Goal: Task Accomplishment & Management: Manage account settings

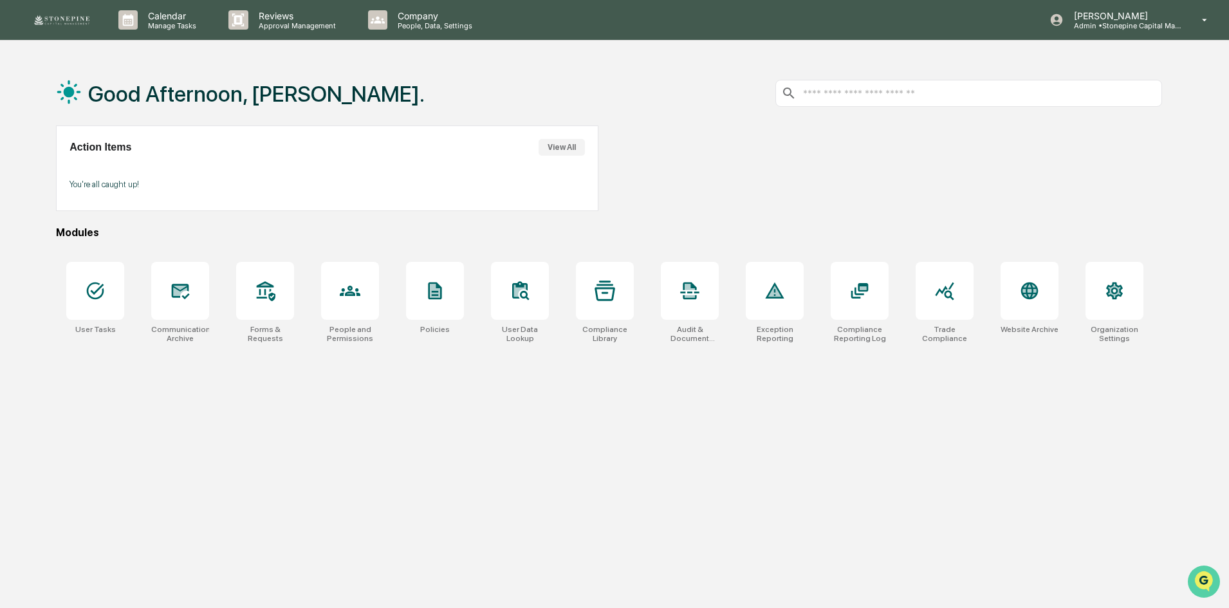
click at [1200, 585] on icon "Open customer support" at bounding box center [1204, 598] width 32 height 32
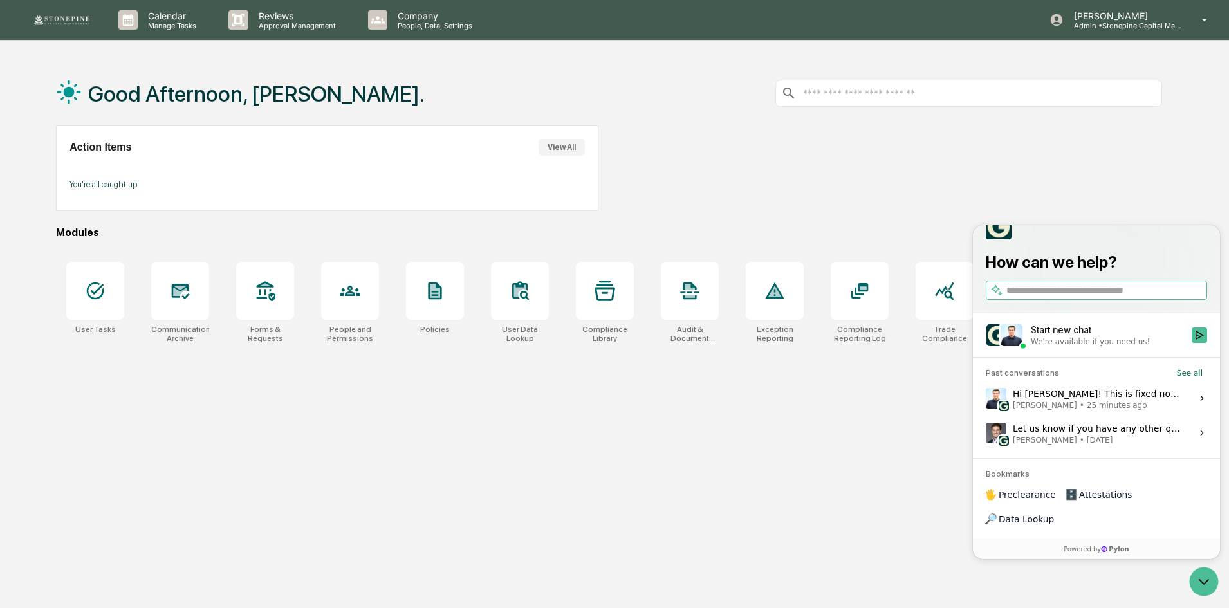
click at [1072, 411] on div "Hi [PERSON_NAME]! This is fixed now. Let me know if you have any other issues. …" at bounding box center [1098, 398] width 171 height 24
click at [986, 399] on button "View issue" at bounding box center [985, 398] width 1 height 1
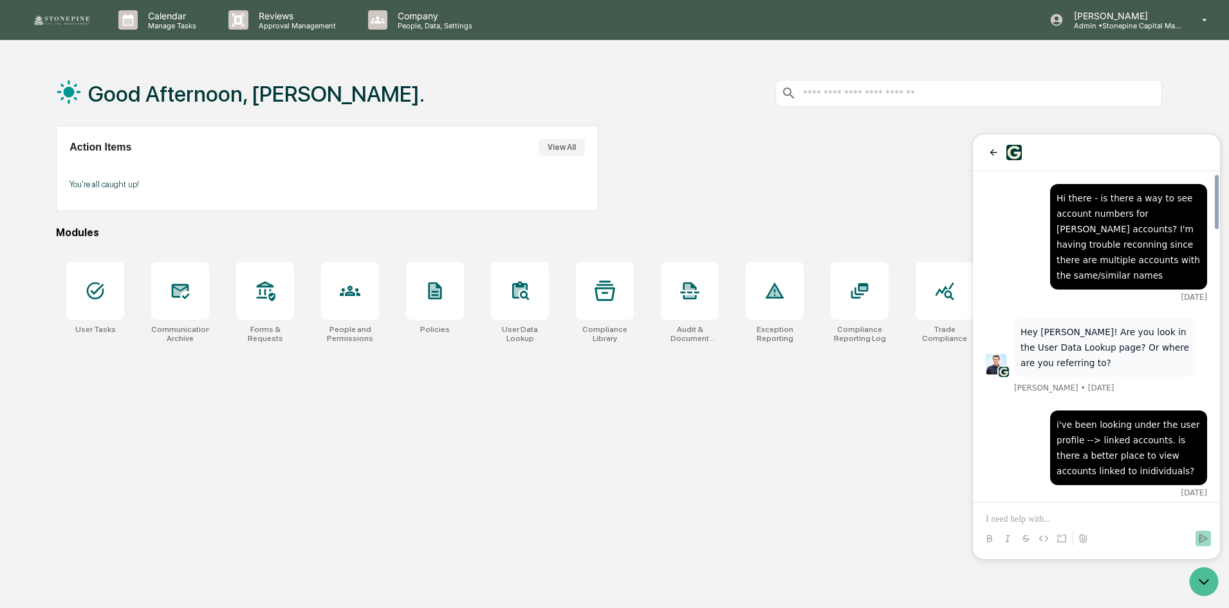
scroll to position [1646, 0]
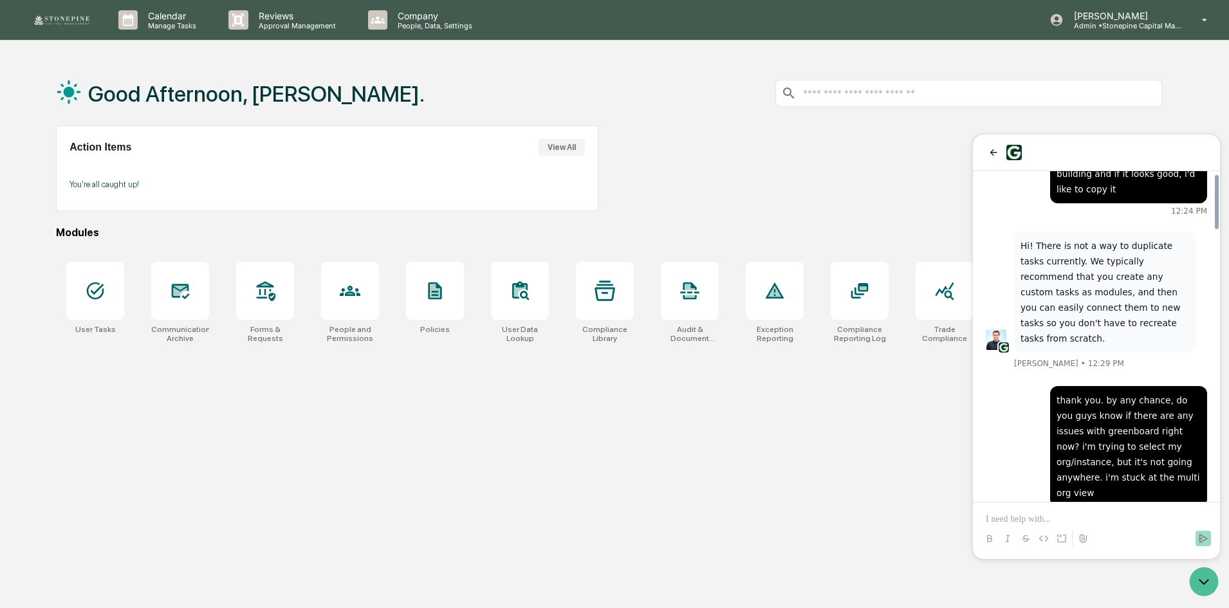
click at [1070, 531] on div at bounding box center [1096, 539] width 237 height 26
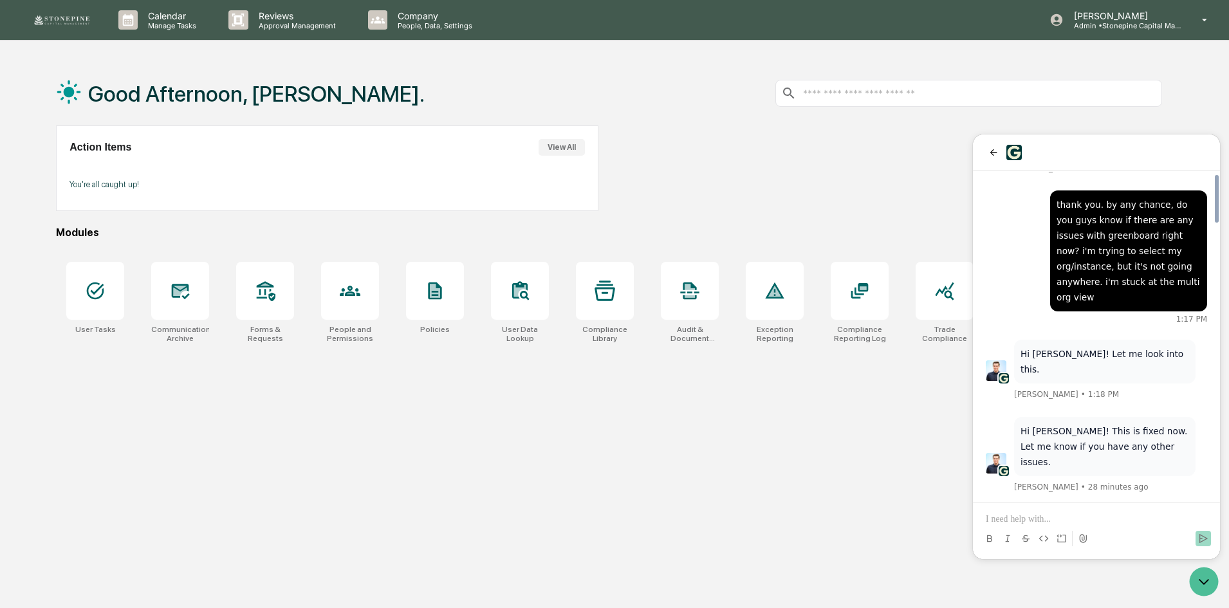
scroll to position [1899, 0]
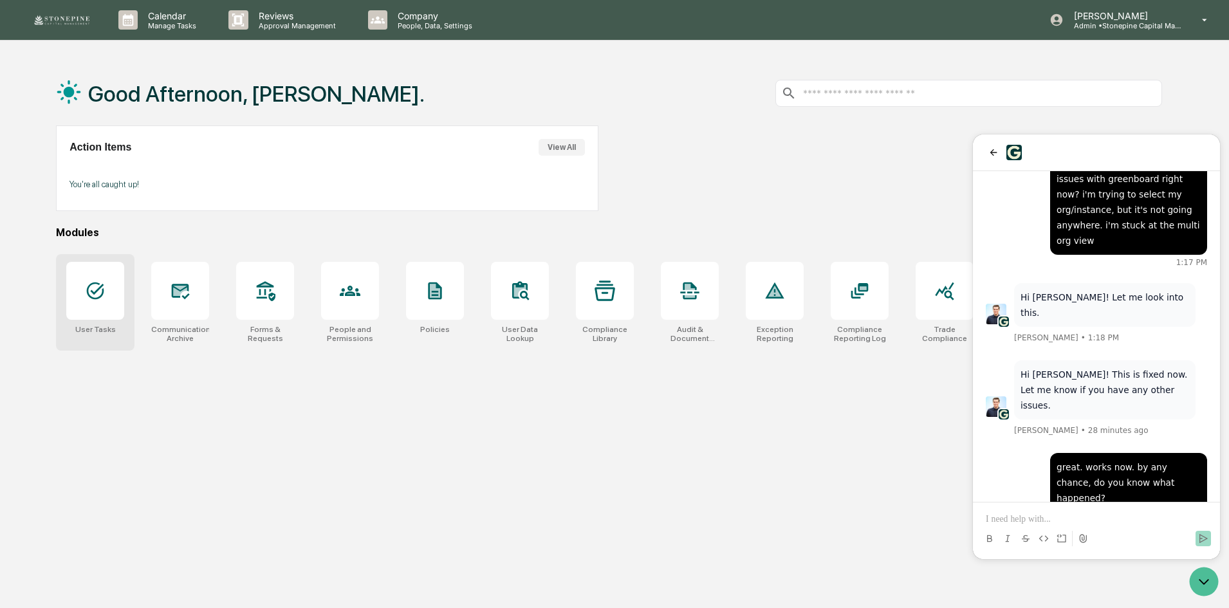
click at [118, 281] on div at bounding box center [95, 291] width 58 height 58
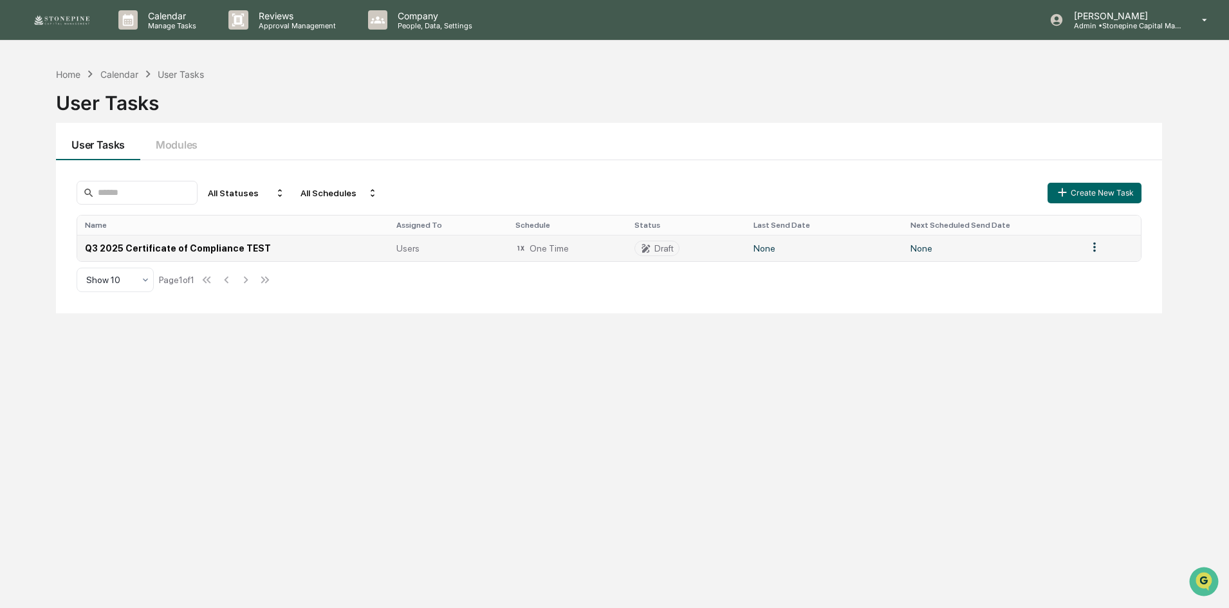
click at [233, 243] on td "Q3 2025 Certificate of Compliance TEST" at bounding box center [232, 248] width 311 height 26
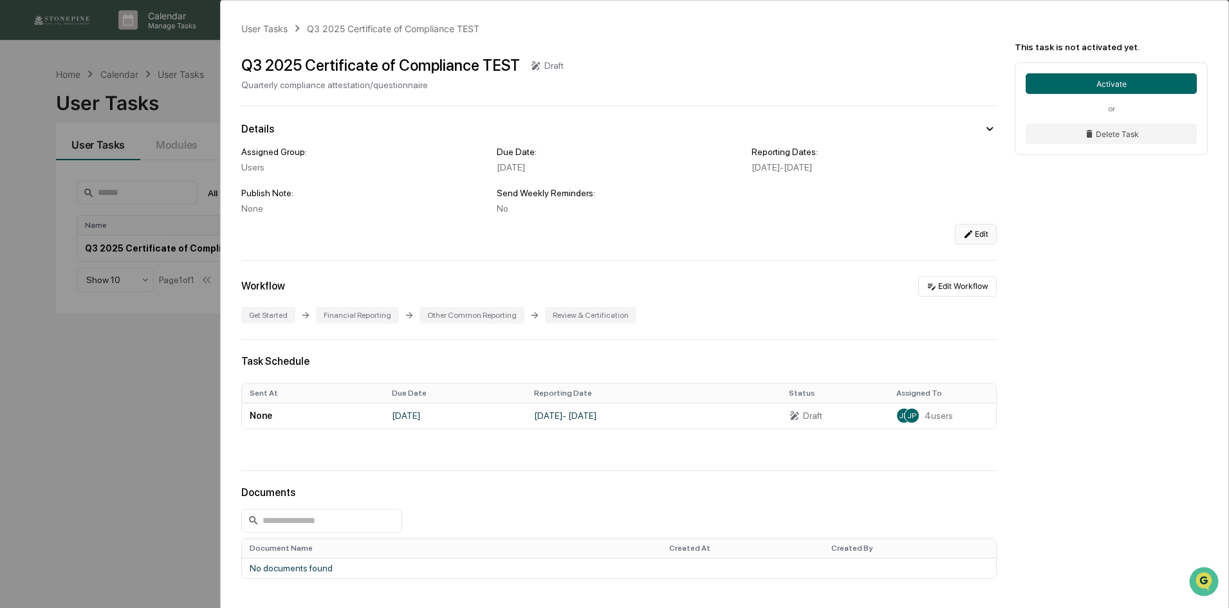
click at [976, 235] on button "Edit" at bounding box center [976, 234] width 42 height 21
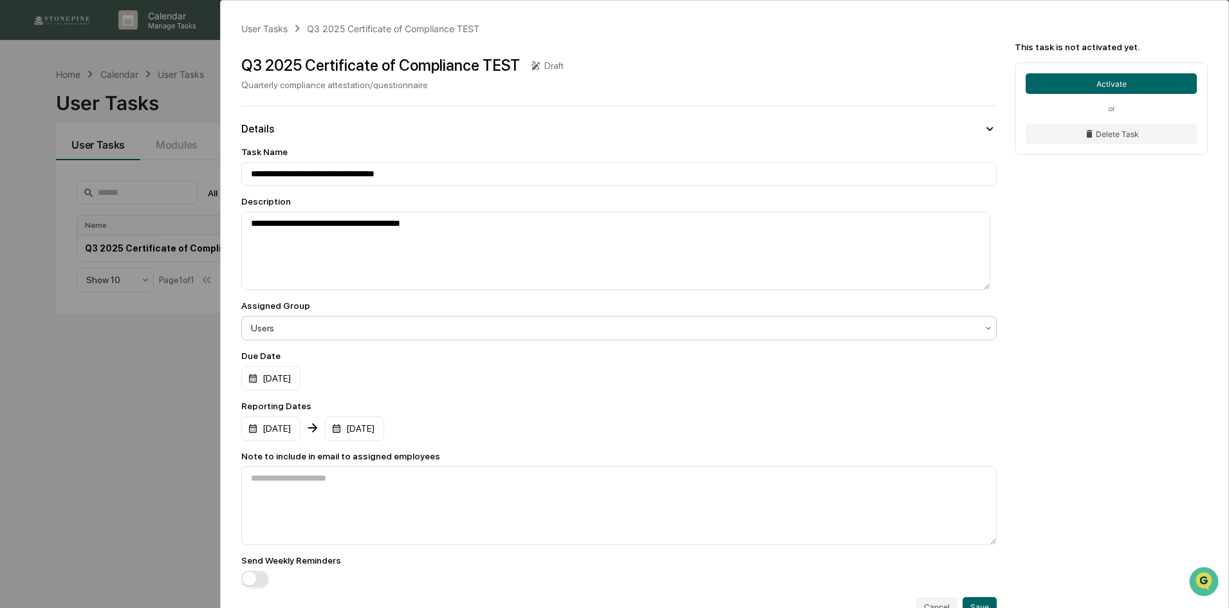
click at [349, 333] on div at bounding box center [614, 328] width 726 height 13
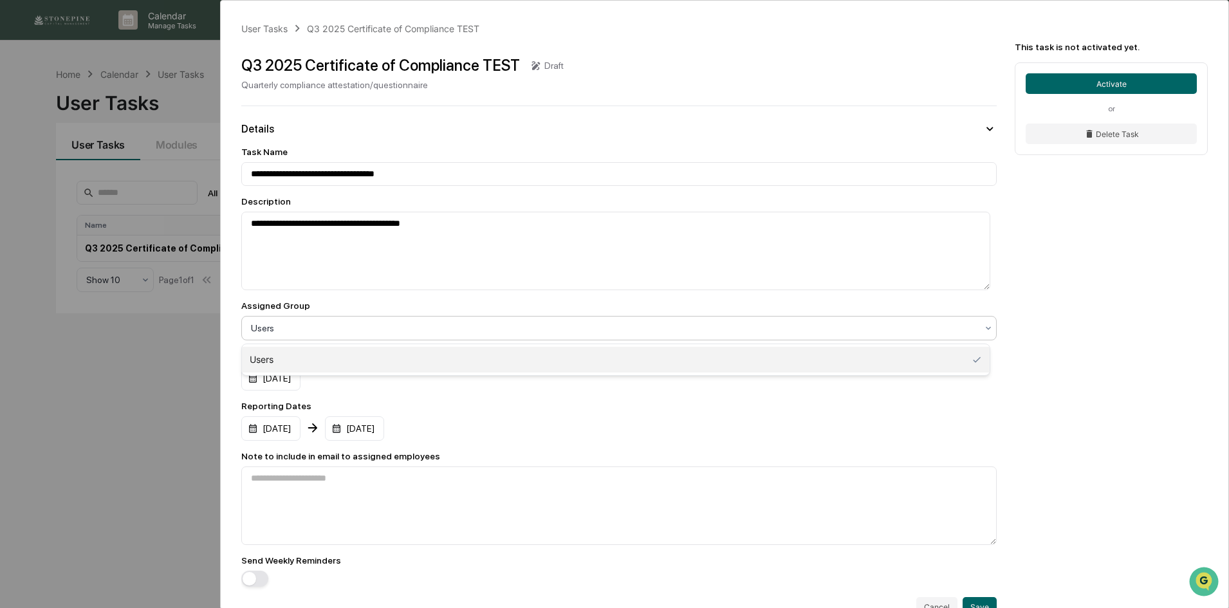
click at [777, 415] on div "Reporting Dates 07/01/2025 09/30/2025" at bounding box center [619, 421] width 756 height 40
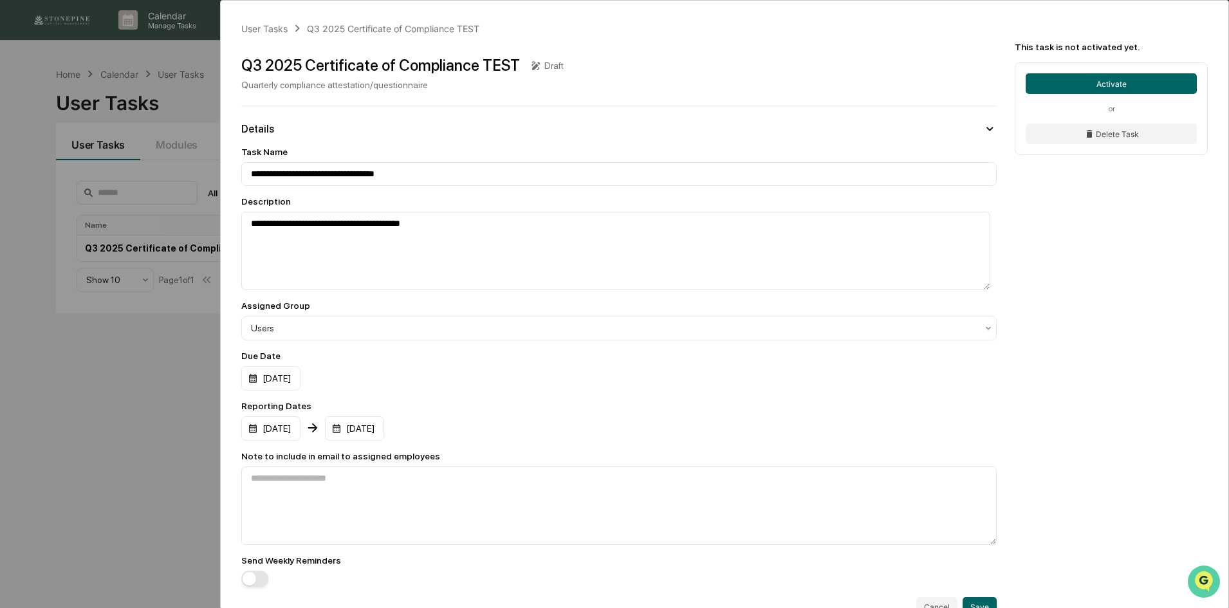
click at [1205, 592] on icon "Open customer support" at bounding box center [1204, 598] width 32 height 32
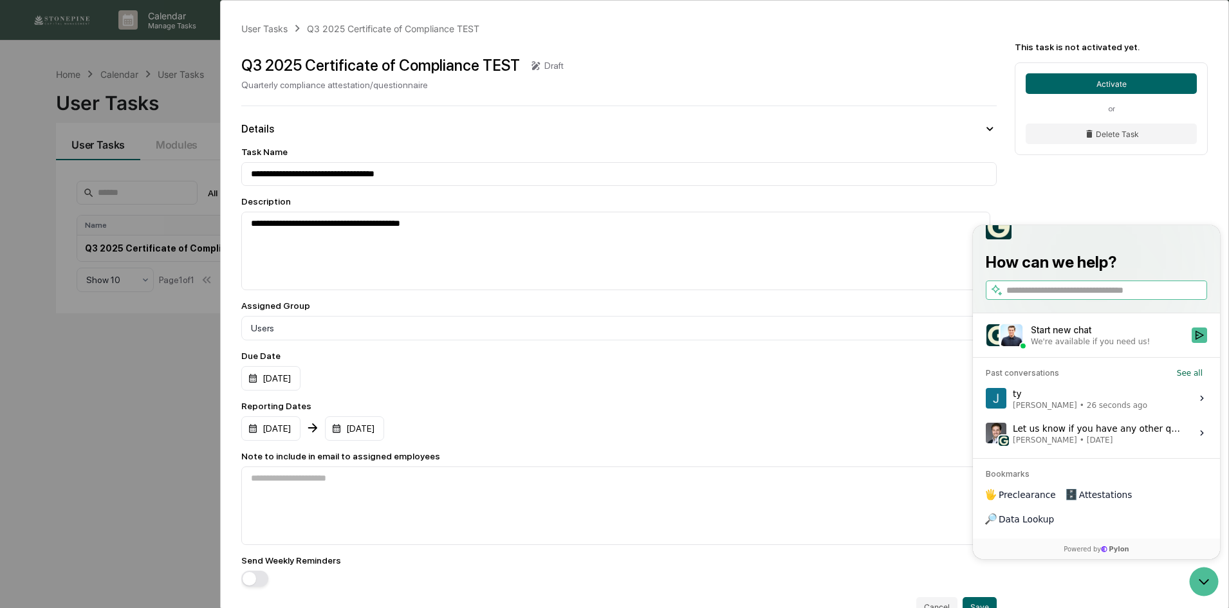
click at [1070, 411] on span "[PERSON_NAME]" at bounding box center [1045, 405] width 64 height 10
click at [986, 399] on button "View issue" at bounding box center [985, 398] width 1 height 1
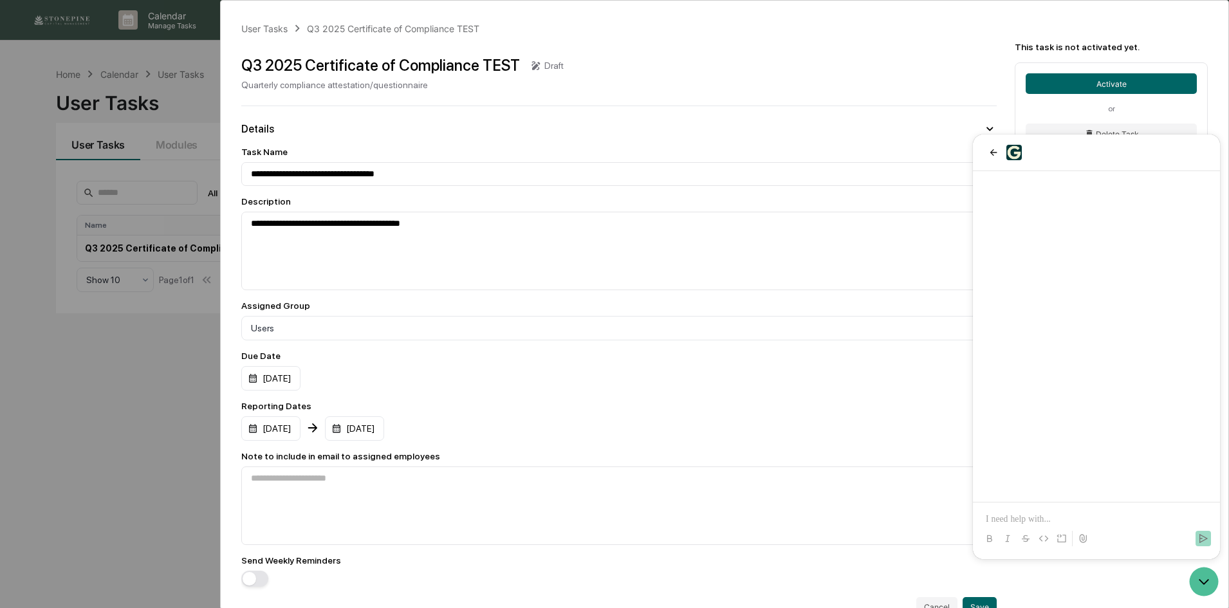
scroll to position [1899, 0]
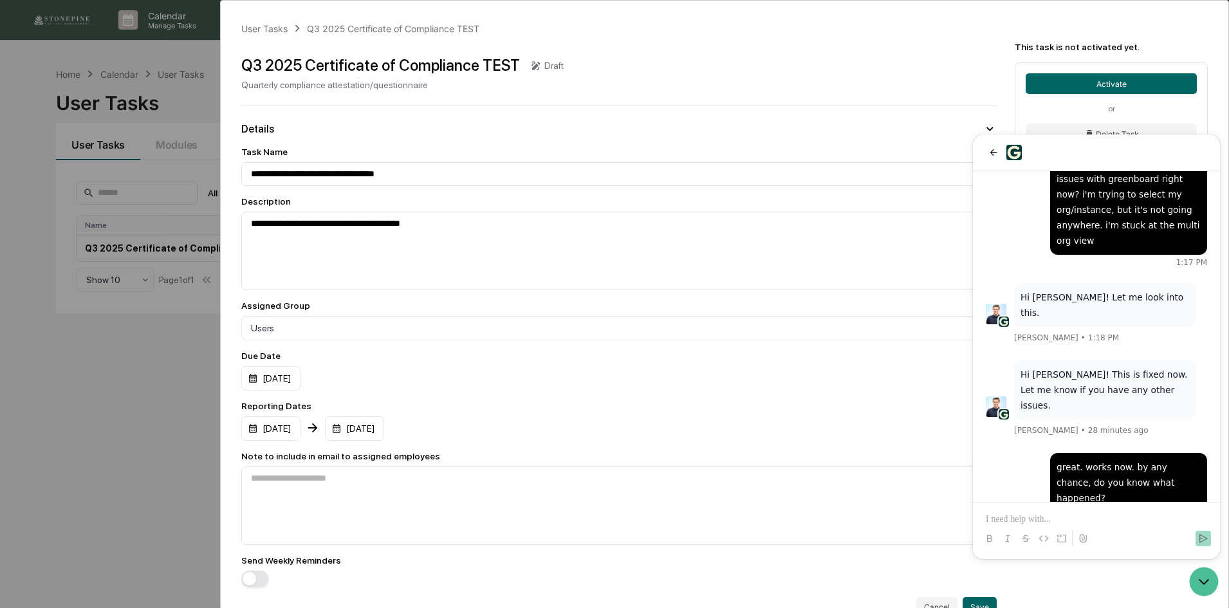
click at [1102, 516] on p at bounding box center [1096, 519] width 221 height 13
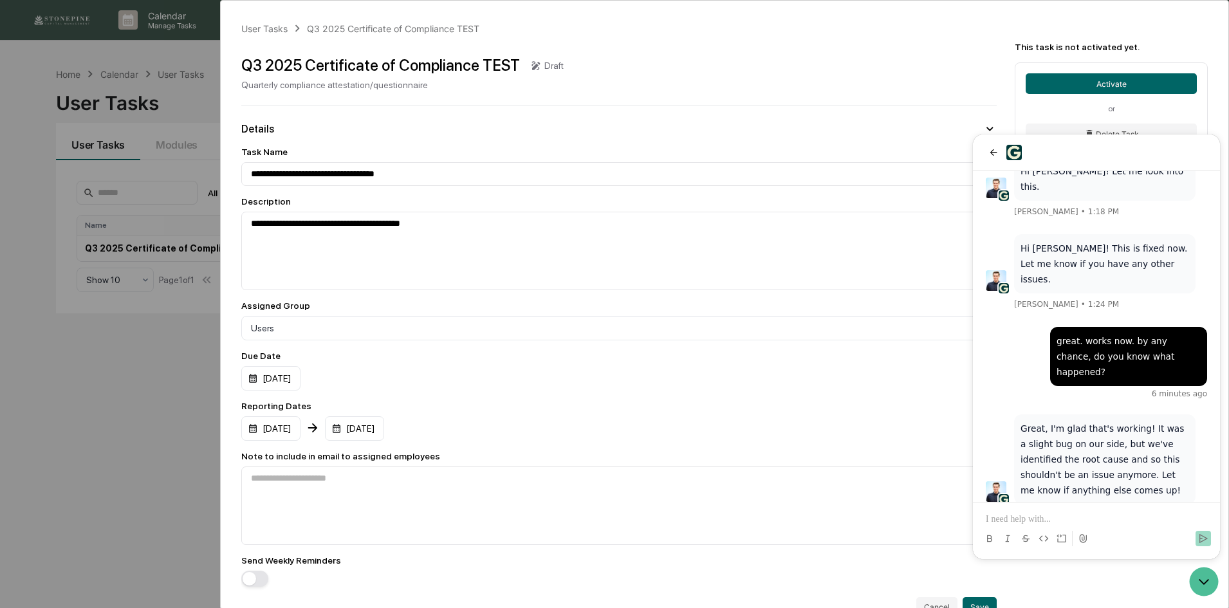
click at [71, 439] on div "**********" at bounding box center [614, 304] width 1229 height 608
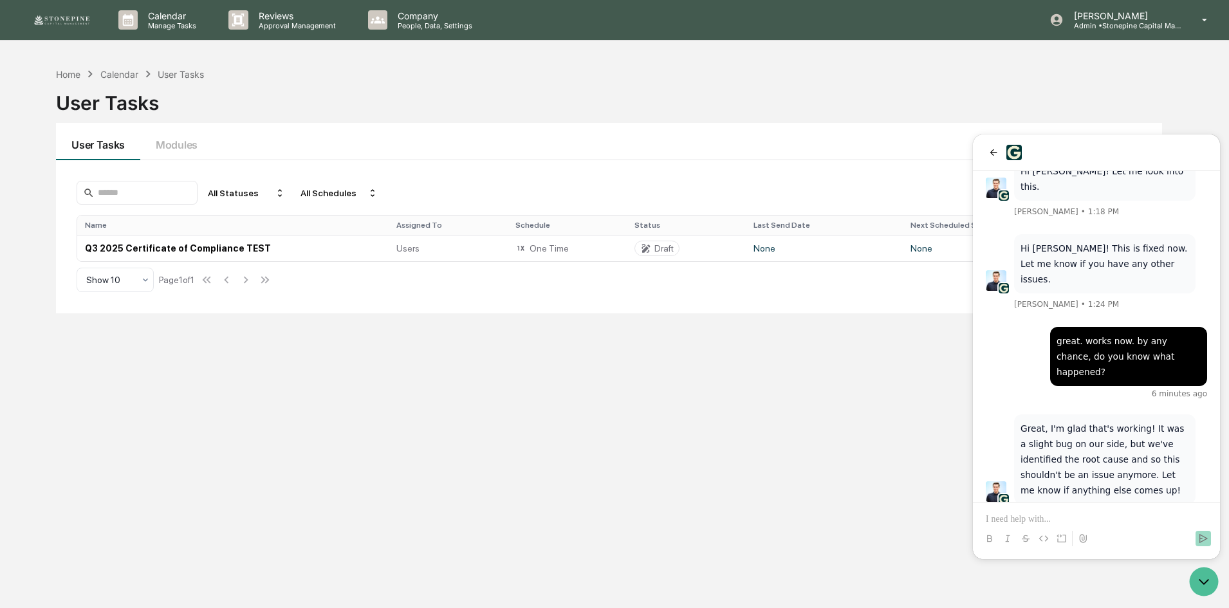
click at [64, 80] on div "Home Calendar User Tasks" at bounding box center [130, 74] width 148 height 14
click at [64, 72] on div "Home" at bounding box center [68, 74] width 24 height 11
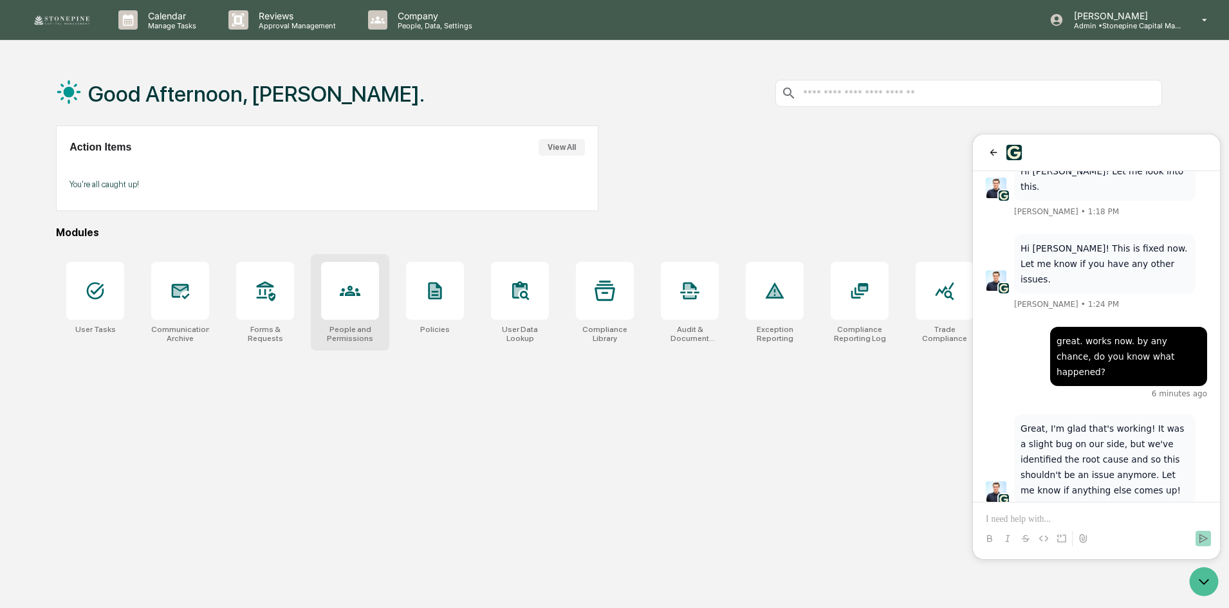
click at [358, 299] on icon at bounding box center [350, 291] width 21 height 21
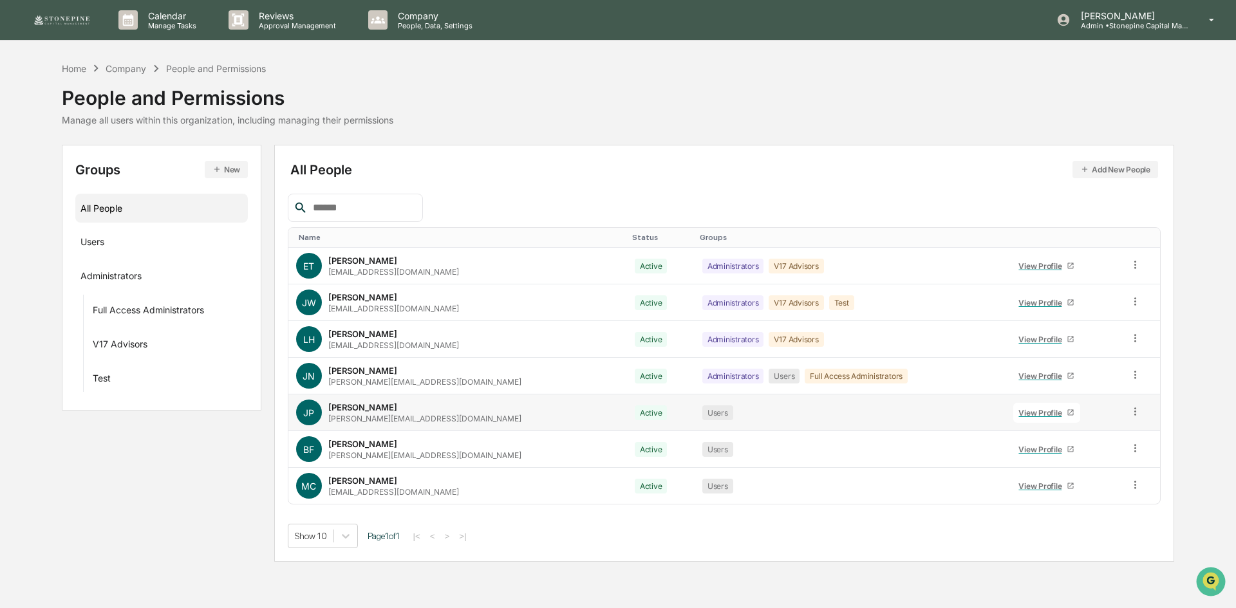
click at [1018, 414] on div "View Profile" at bounding box center [1042, 413] width 48 height 10
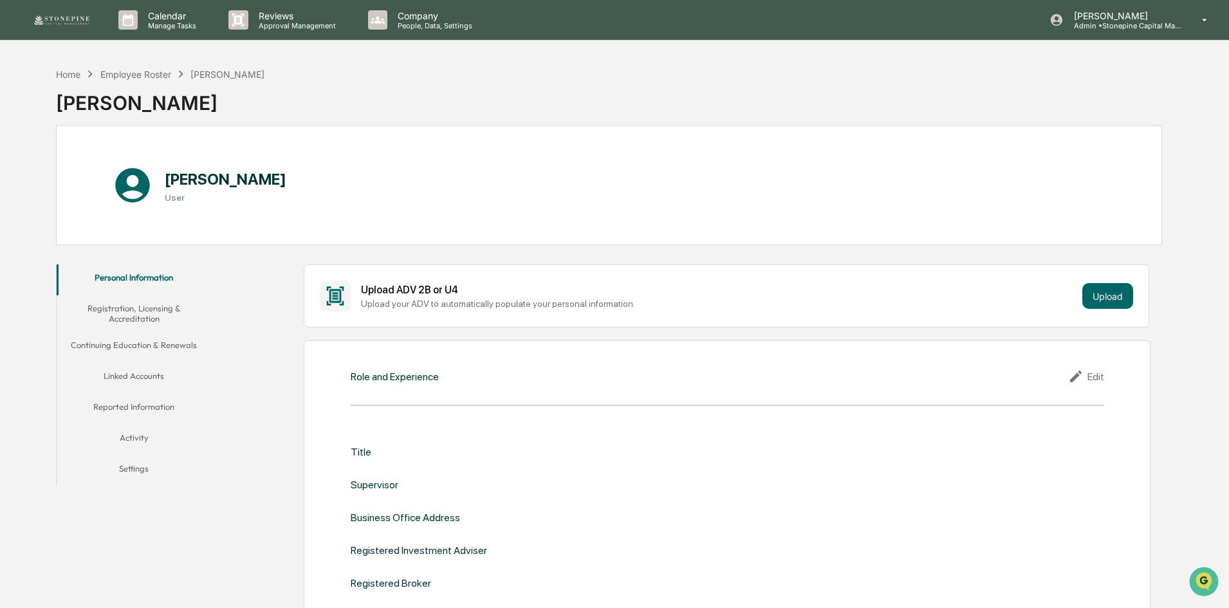
click at [168, 375] on button "Linked Accounts" at bounding box center [134, 378] width 154 height 31
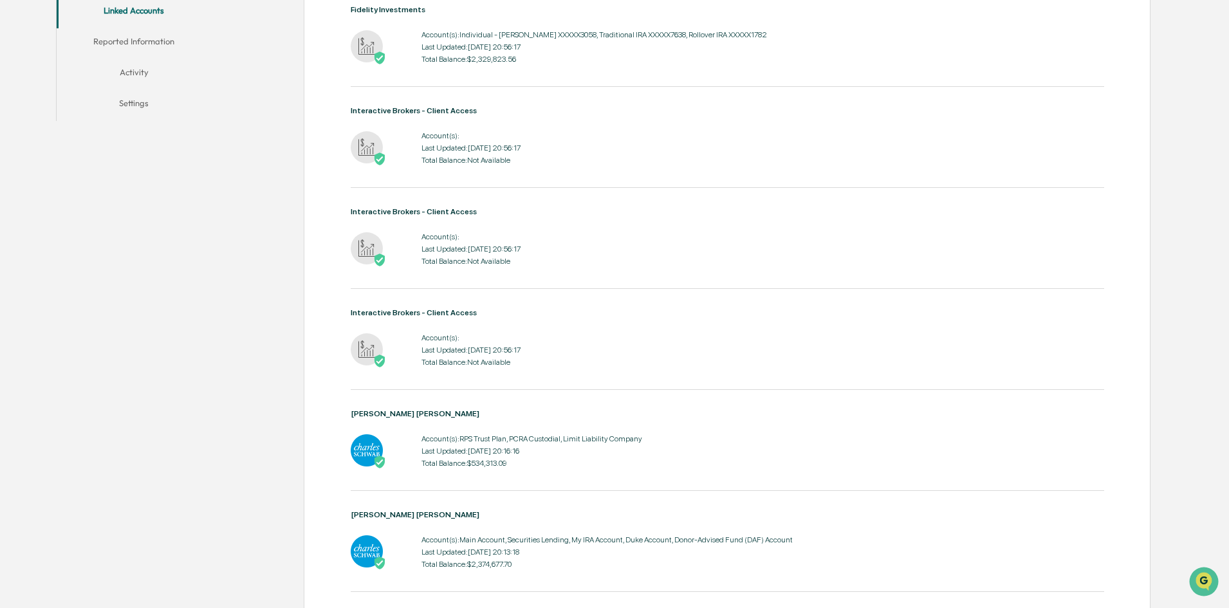
scroll to position [362, 0]
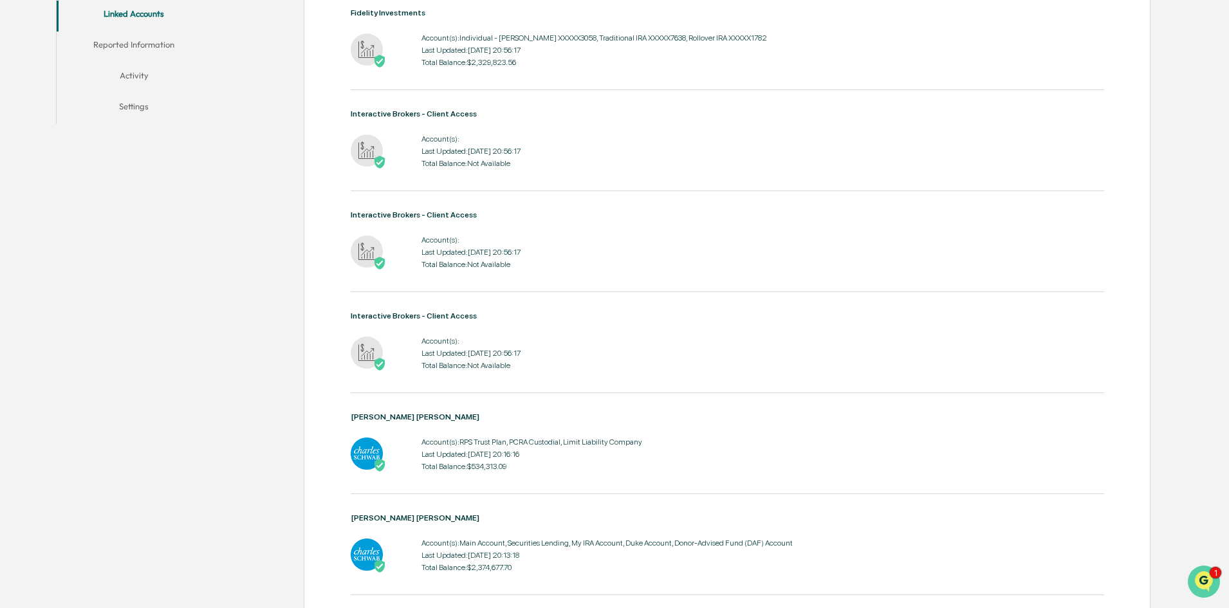
click at [1202, 577] on img "Open customer support" at bounding box center [1204, 582] width 32 height 26
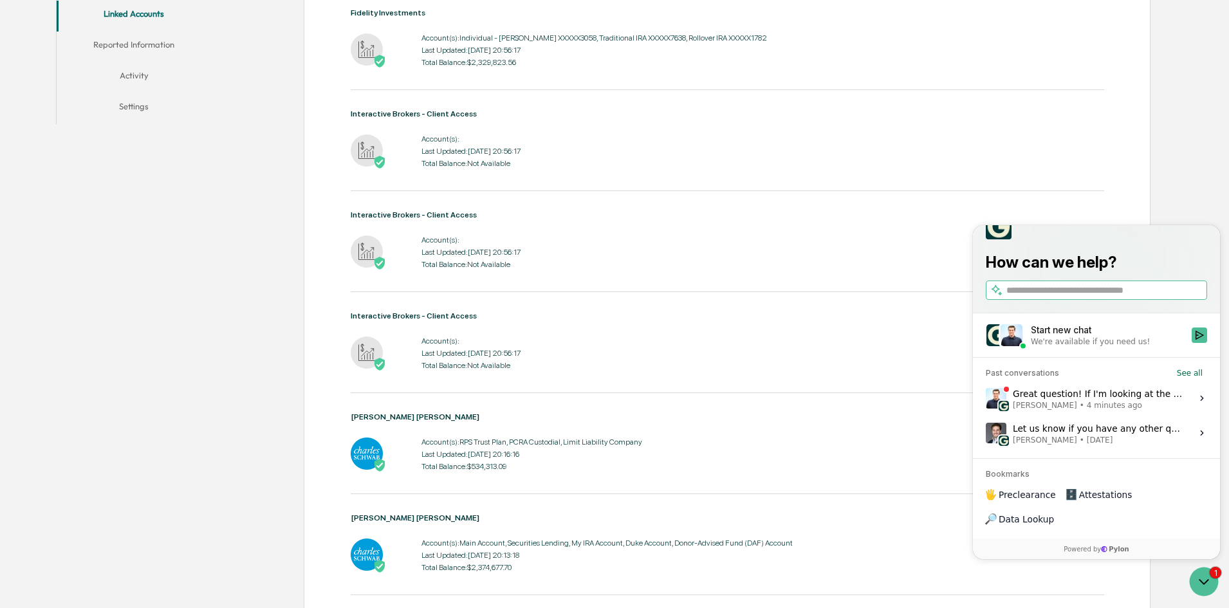
click at [1110, 411] on span "4 minutes ago" at bounding box center [1114, 405] width 55 height 10
click at [986, 399] on button "View issue" at bounding box center [985, 398] width 1 height 1
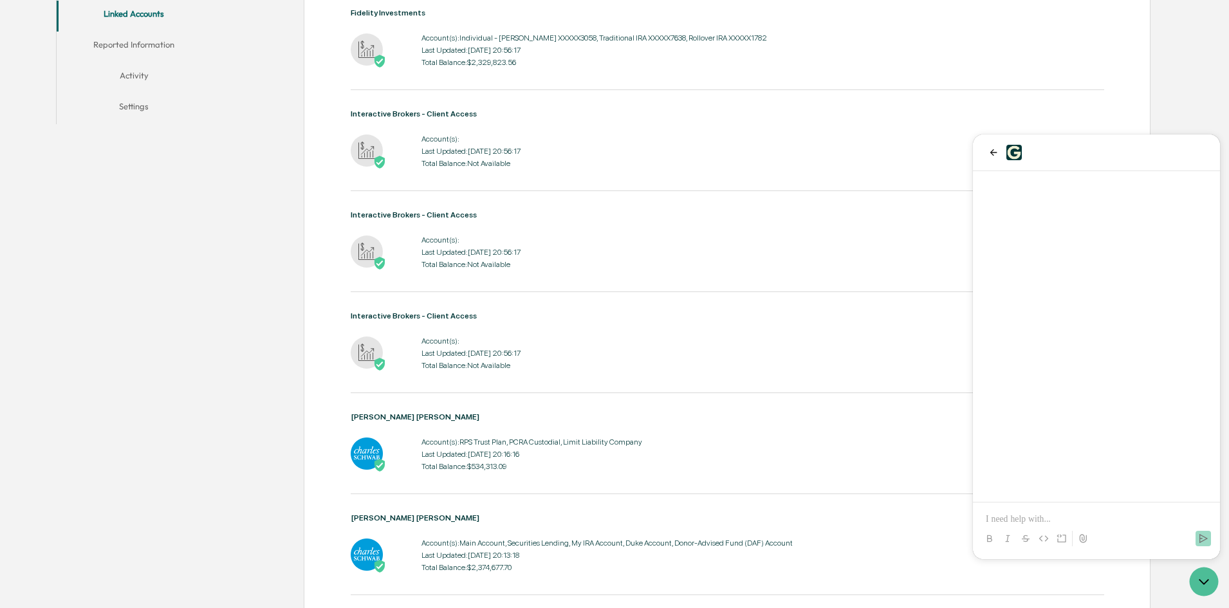
scroll to position [2148, 0]
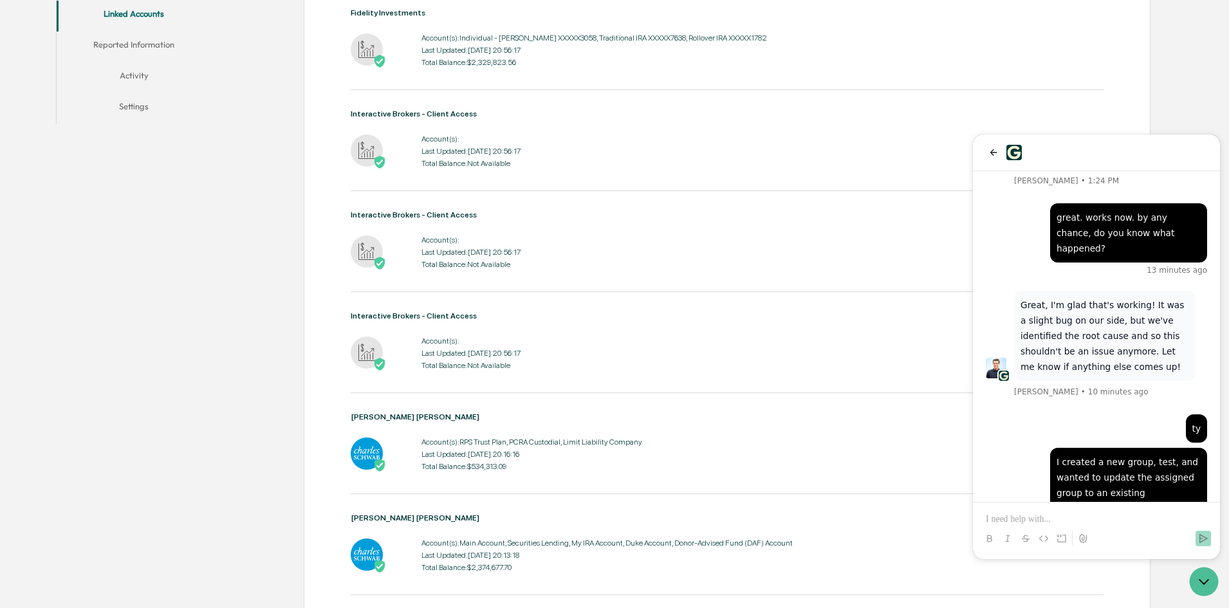
click at [1114, 524] on p at bounding box center [1096, 519] width 221 height 13
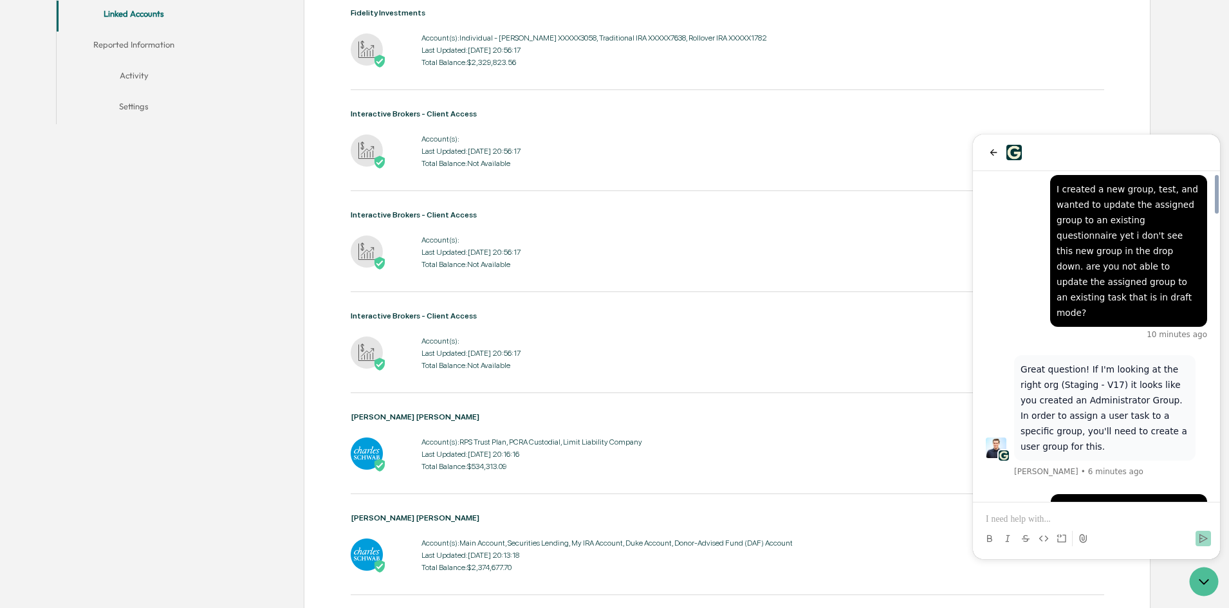
scroll to position [2426, 0]
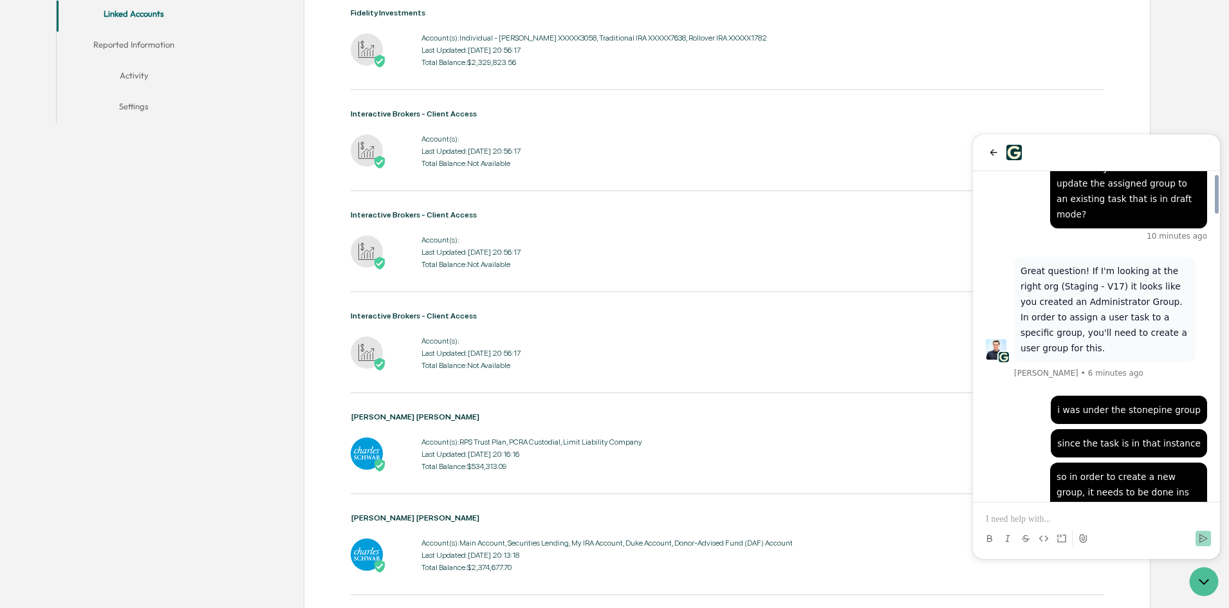
scroll to position [2529, 0]
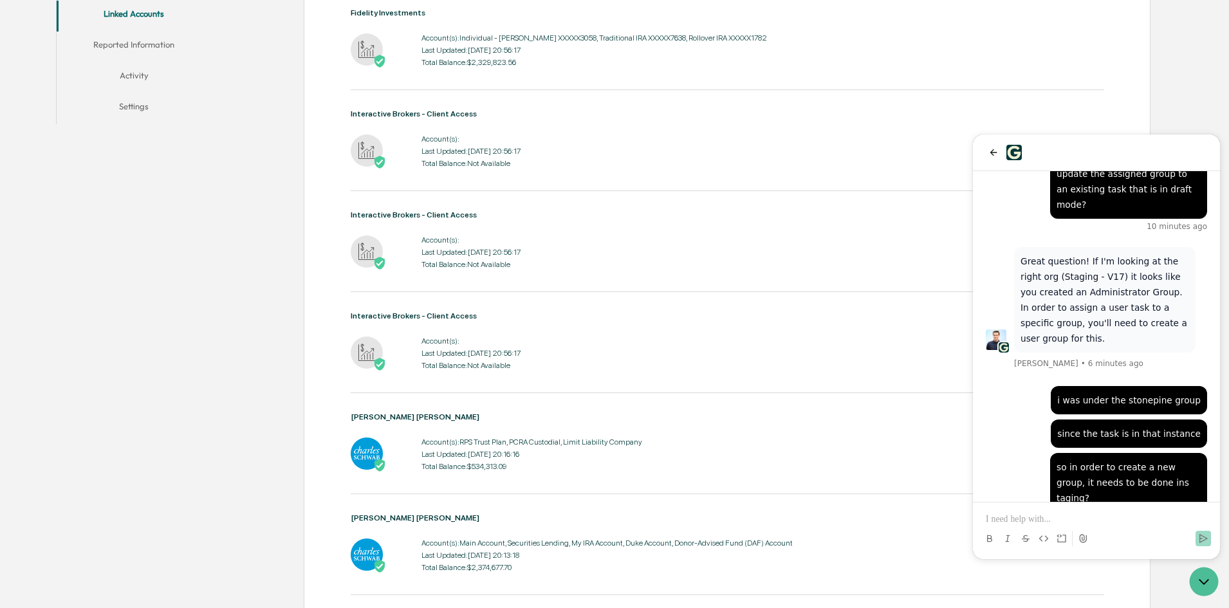
click at [1066, 517] on p at bounding box center [1096, 519] width 221 height 13
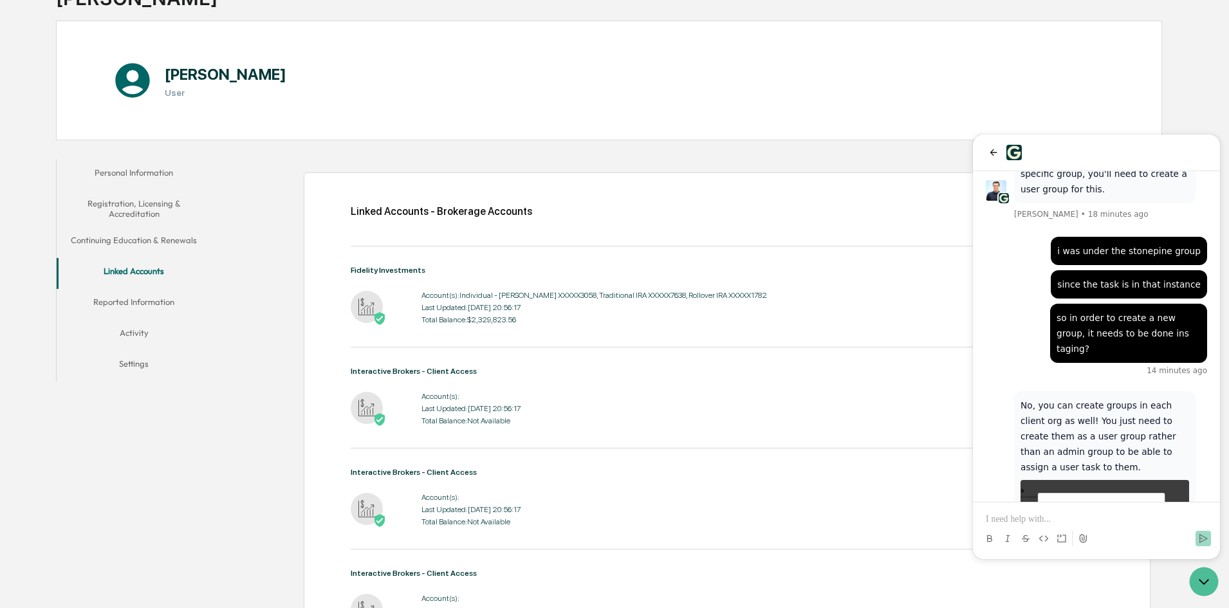
scroll to position [0, 0]
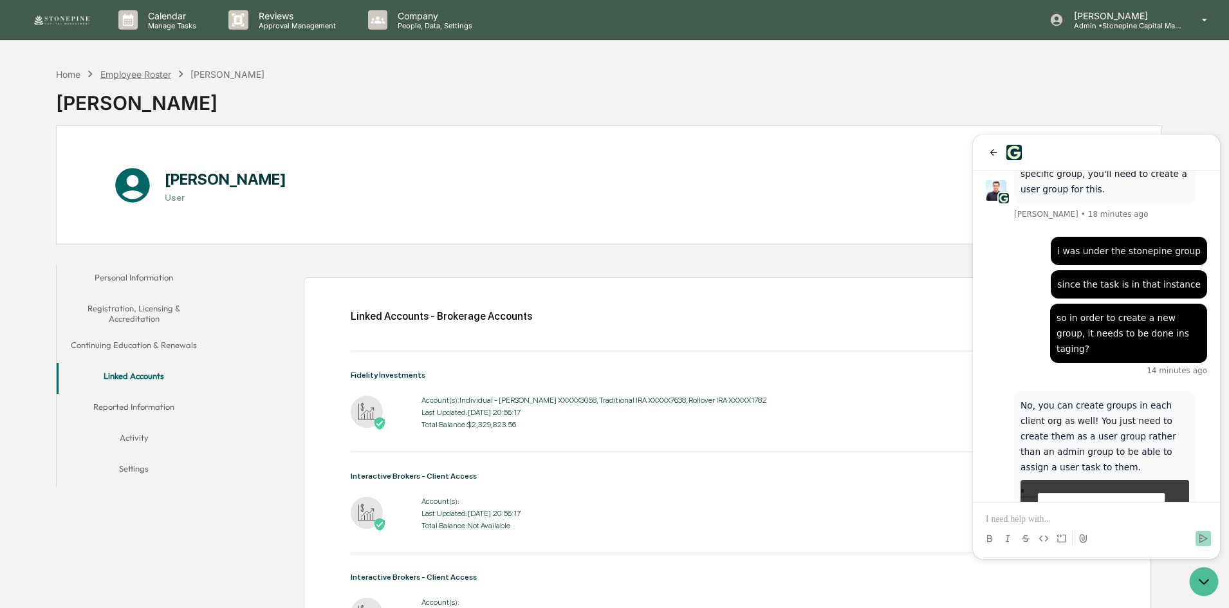
click at [133, 70] on div "Employee Roster" at bounding box center [135, 74] width 71 height 11
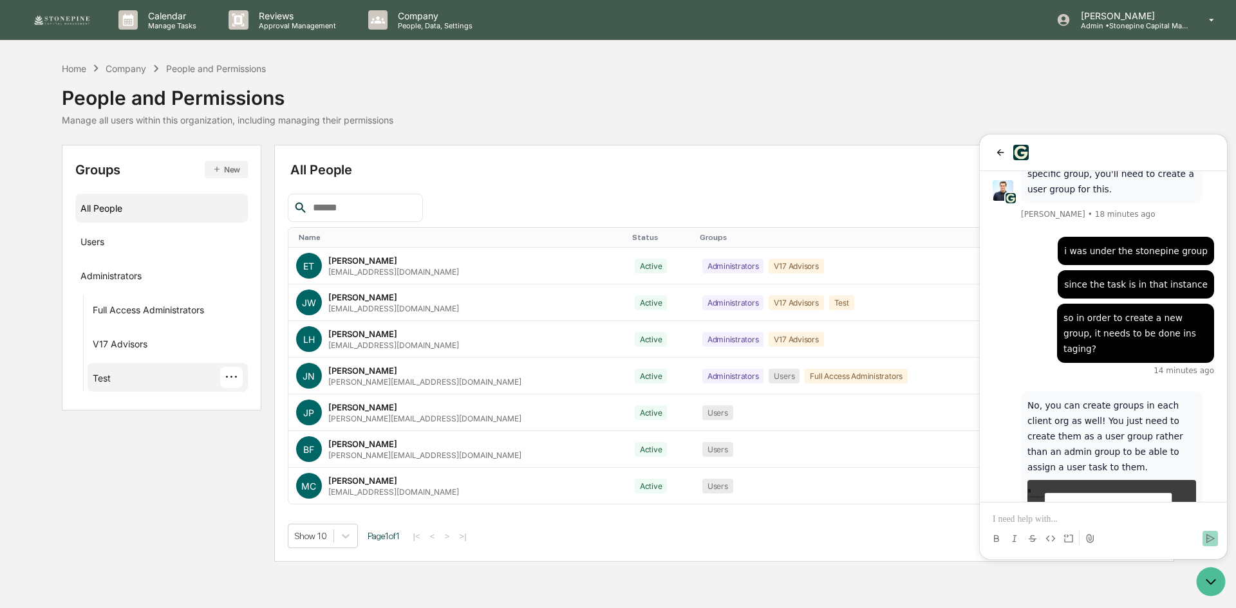
click at [129, 373] on div "Test ···" at bounding box center [168, 377] width 150 height 21
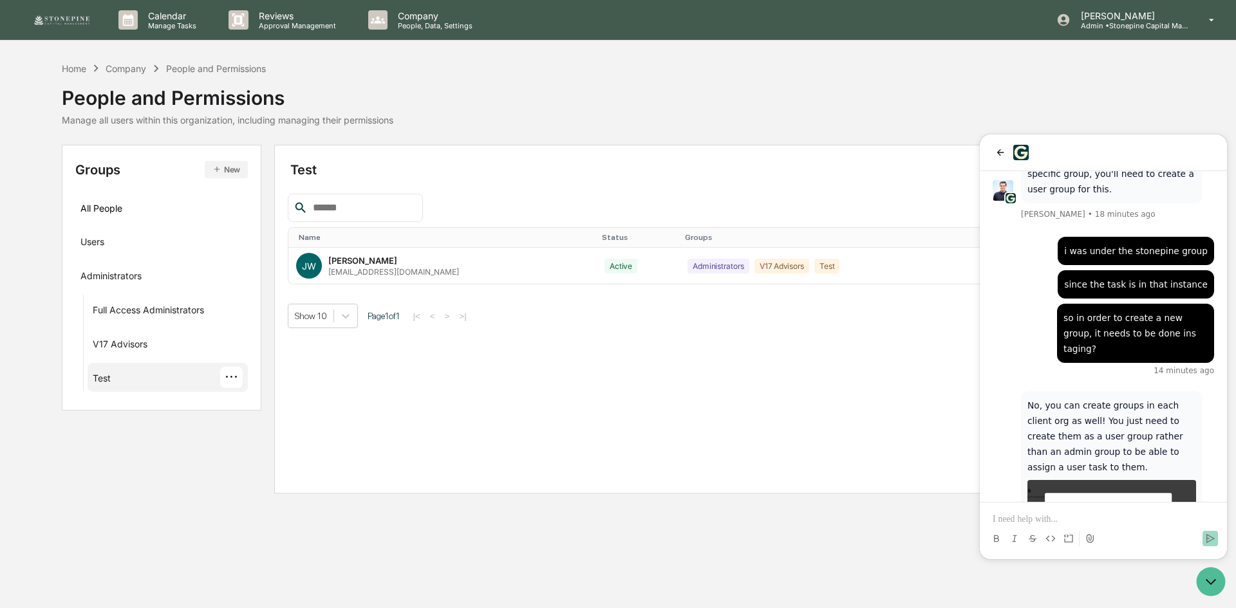
click at [227, 381] on div "···" at bounding box center [231, 377] width 23 height 21
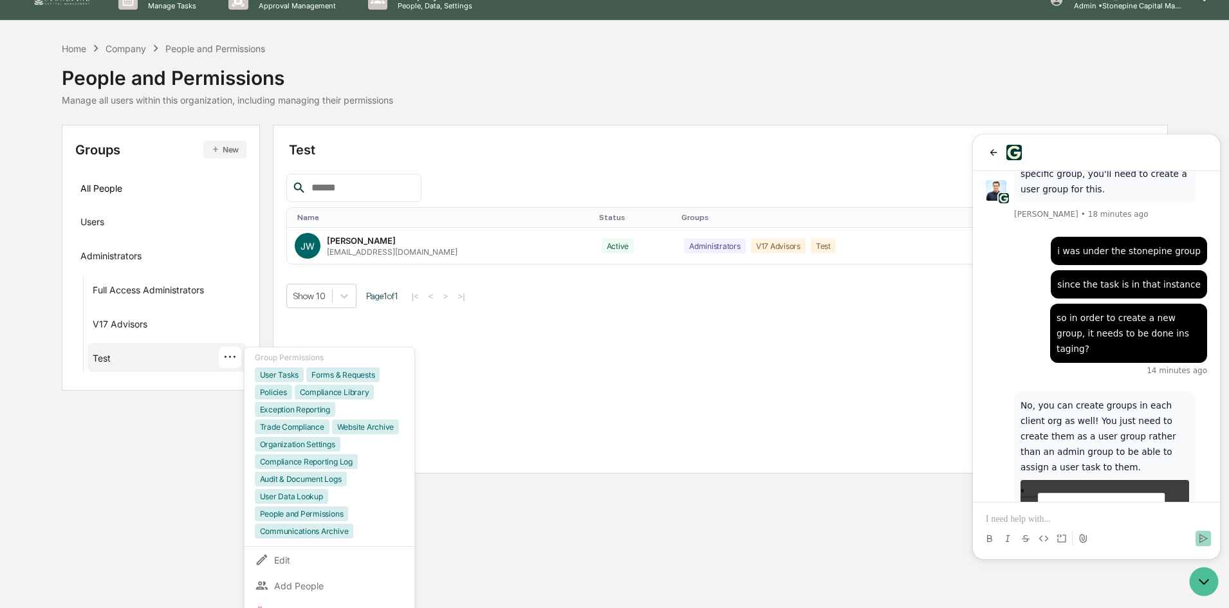
scroll to position [37, 0]
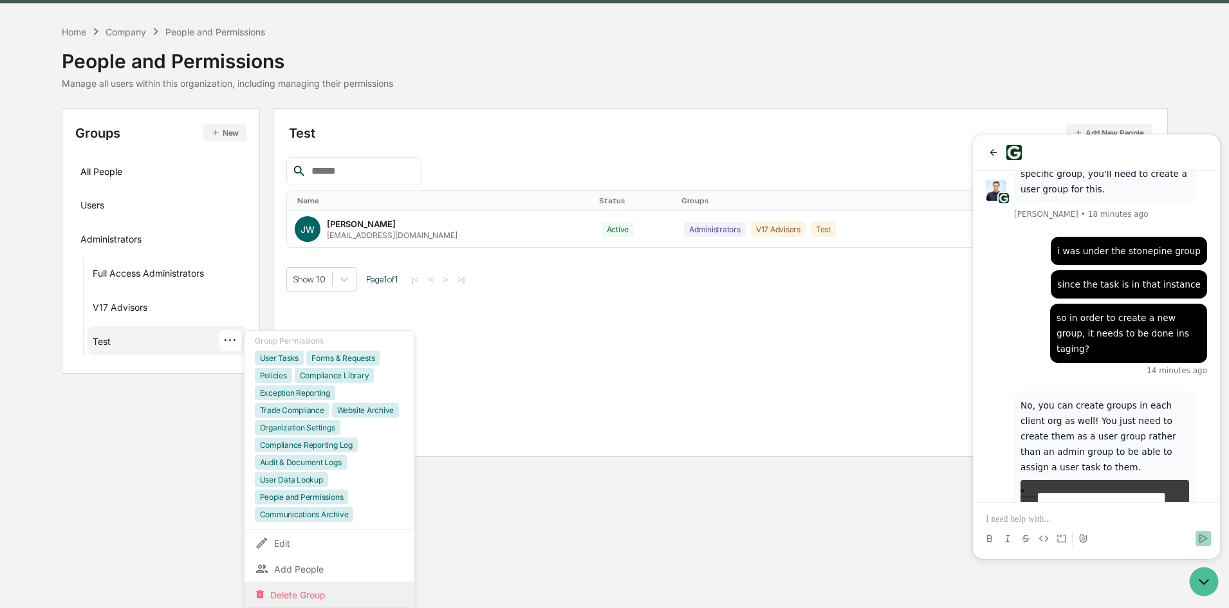
click at [319, 590] on div "Delete Group" at bounding box center [329, 594] width 149 height 15
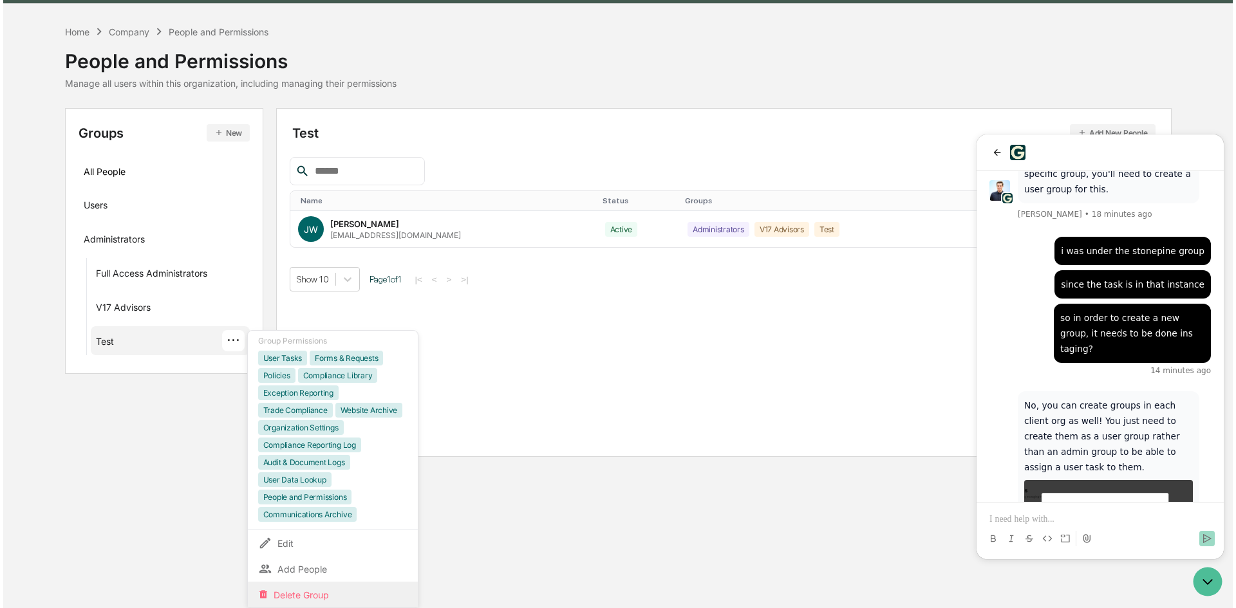
scroll to position [0, 0]
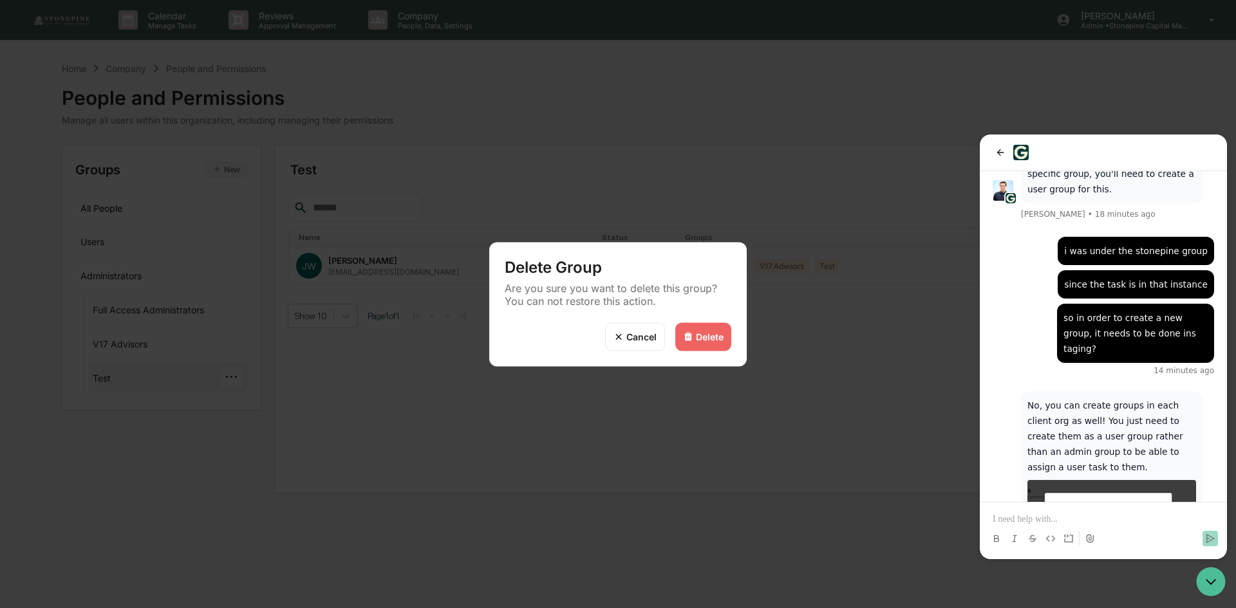
click at [698, 335] on div "Delete" at bounding box center [710, 336] width 28 height 11
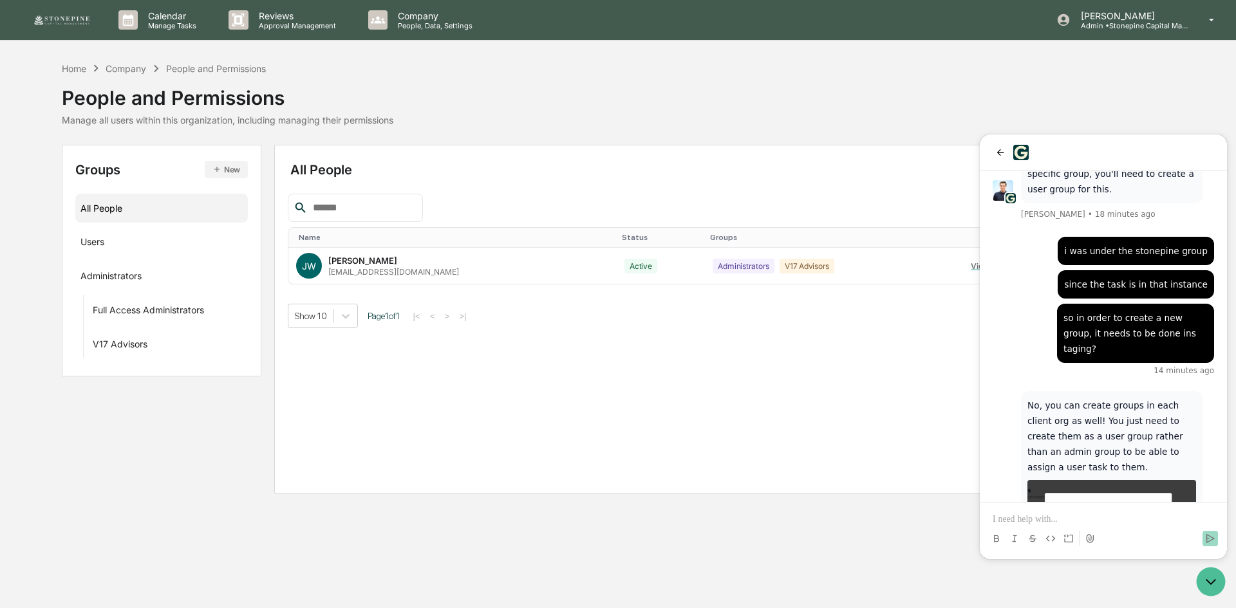
click at [236, 168] on button "New" at bounding box center [226, 169] width 43 height 17
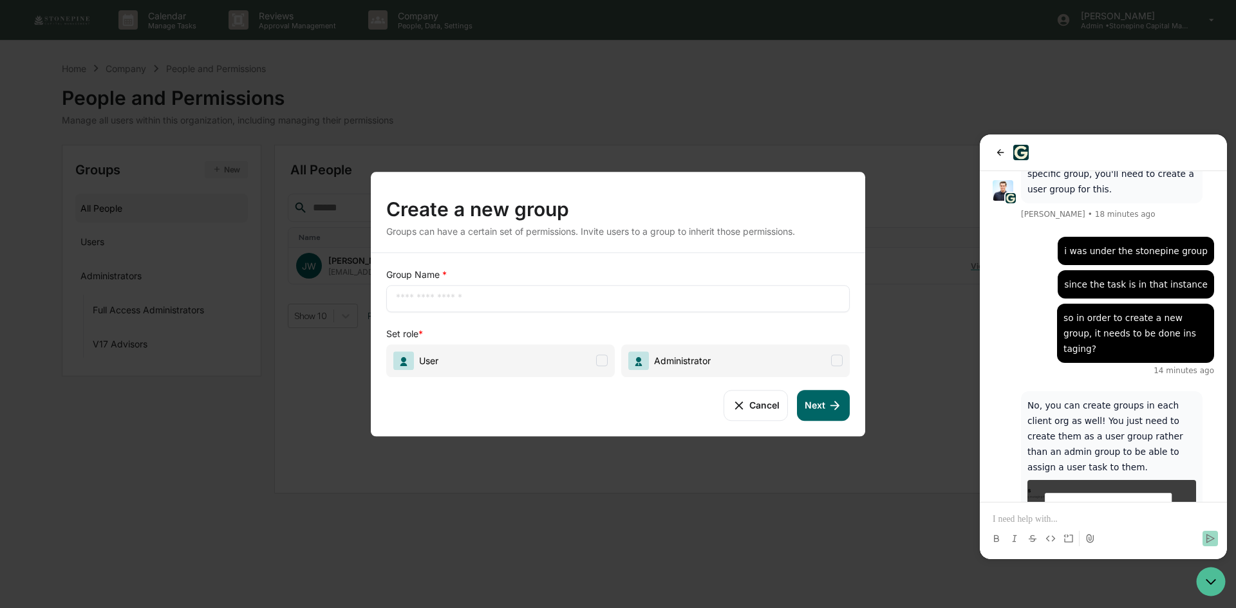
click at [502, 300] on input "text" at bounding box center [618, 298] width 444 height 13
type input "****"
click at [599, 355] on span at bounding box center [602, 361] width 12 height 12
click at [815, 406] on button "Next" at bounding box center [823, 405] width 53 height 31
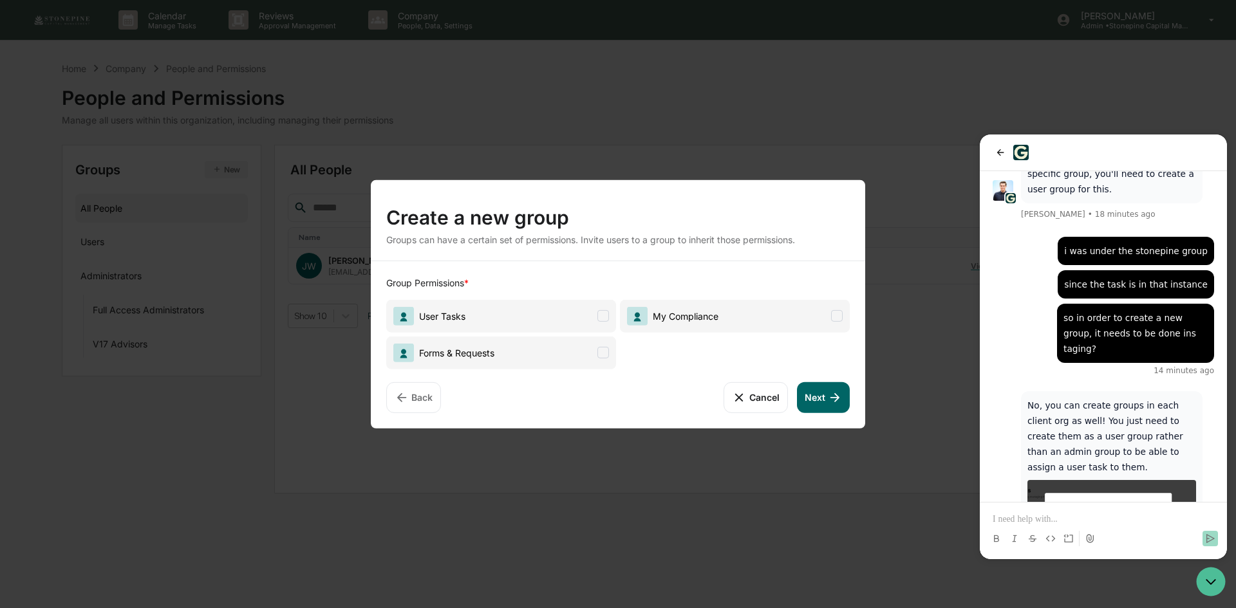
click at [608, 315] on span at bounding box center [603, 316] width 12 height 12
click at [604, 355] on span at bounding box center [603, 353] width 12 height 12
click at [841, 319] on span at bounding box center [837, 316] width 12 height 12
click at [836, 413] on div "Group Permissions * User Tasks My Compliance Forms & Requests Back Cancel Next" at bounding box center [618, 344] width 494 height 167
click at [832, 399] on icon at bounding box center [835, 397] width 14 height 14
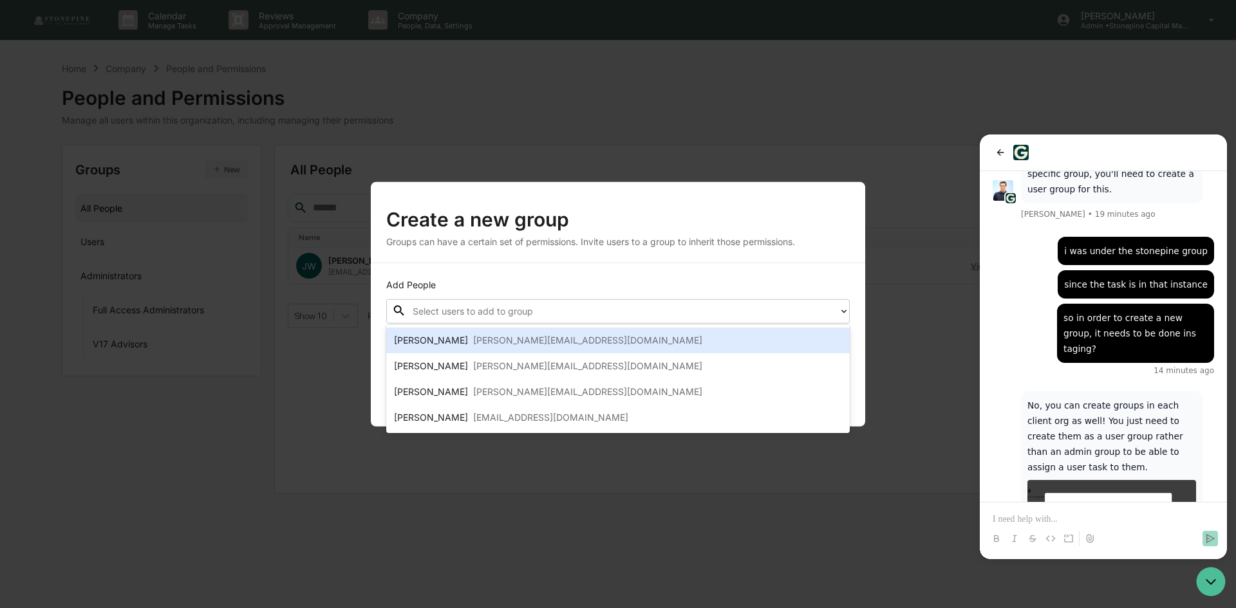
click at [671, 321] on div "Select users to add to group" at bounding box center [622, 311] width 433 height 20
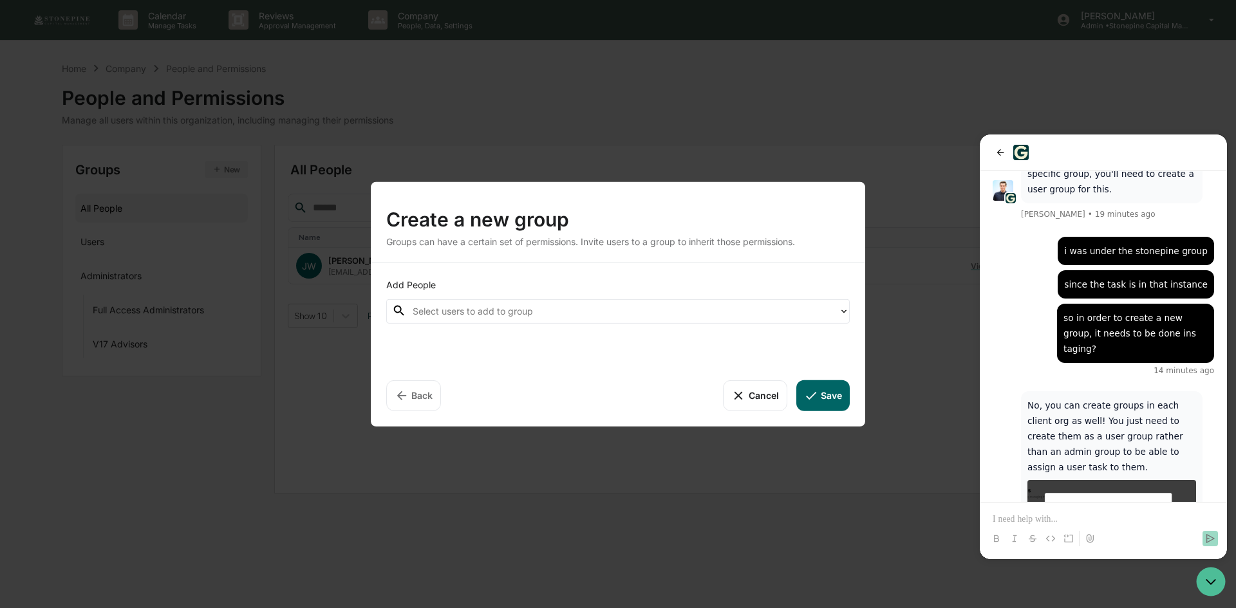
click at [747, 237] on div "Groups can have a certain set of permissions. Invite users to a group to inheri…" at bounding box center [617, 241] width 463 height 11
click at [693, 309] on div at bounding box center [623, 311] width 420 height 15
click at [1066, 515] on p at bounding box center [1102, 519] width 221 height 13
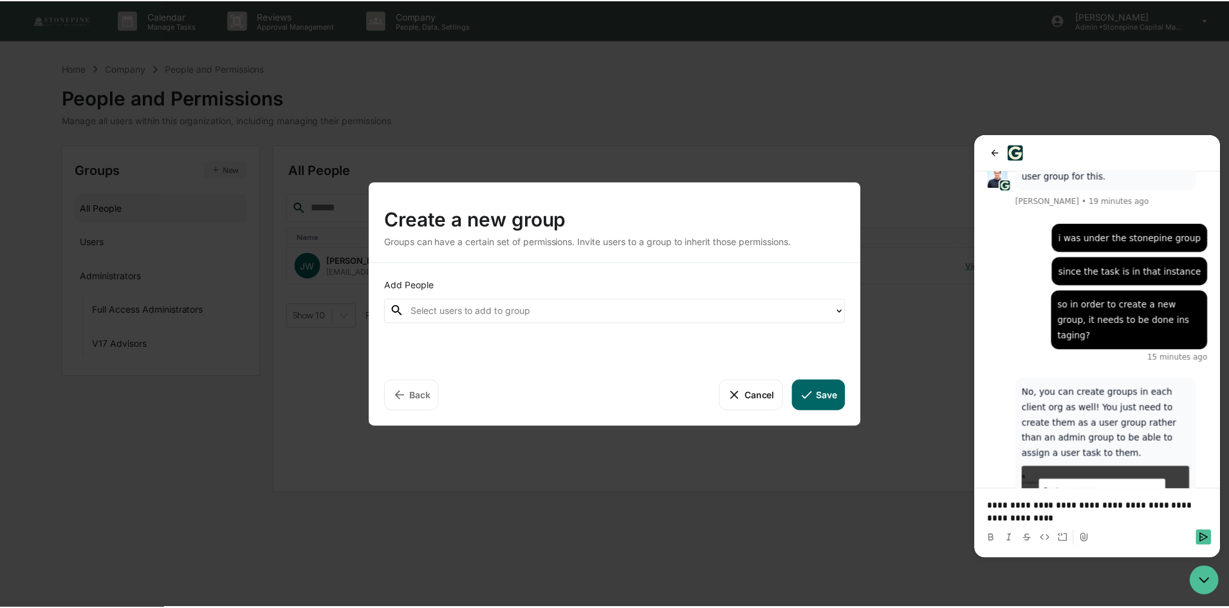
scroll to position [2751, 0]
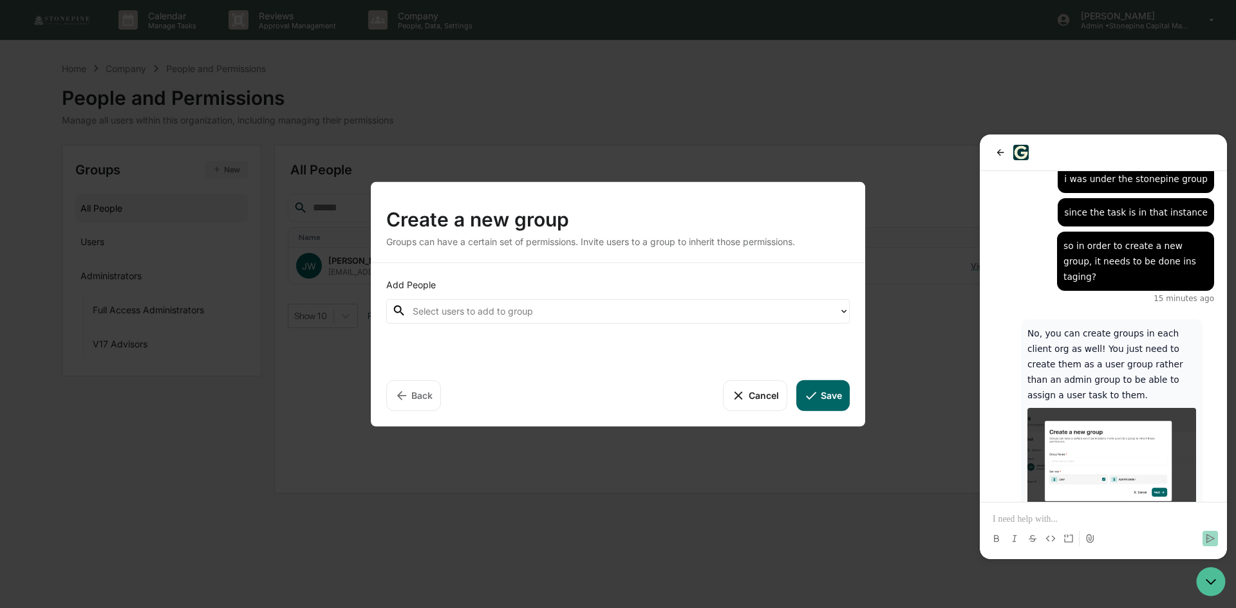
click at [761, 402] on button "Cancel" at bounding box center [755, 395] width 64 height 31
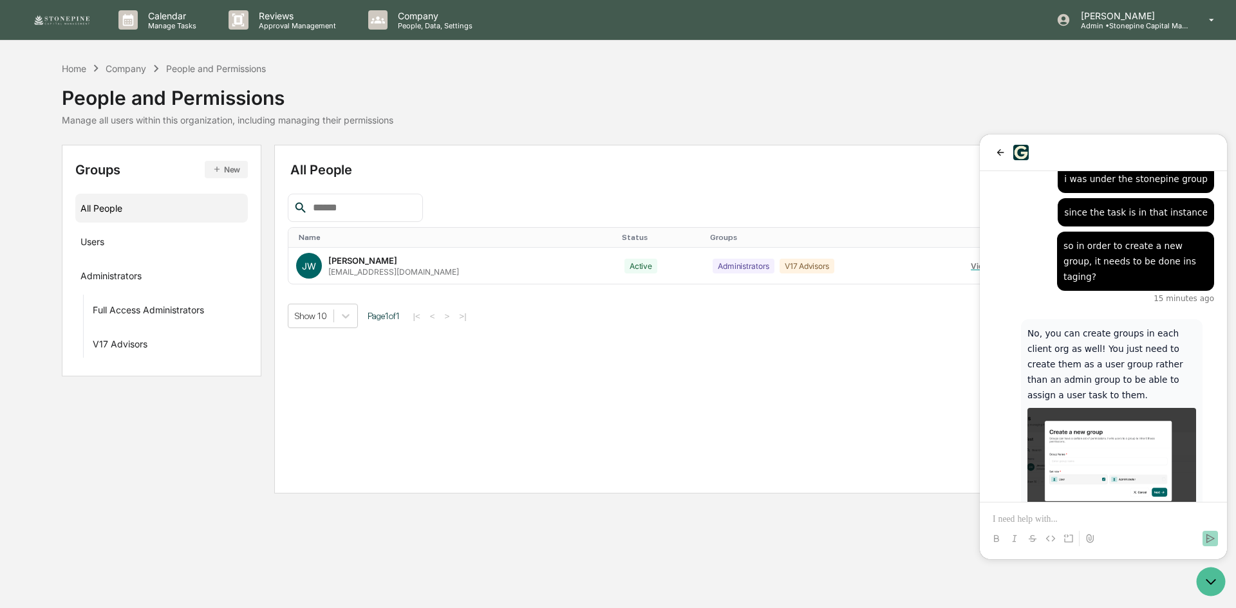
click at [555, 330] on div "All People Add New People Name Status Groups JW Jessica Watanapun jwatanapun@v1…" at bounding box center [724, 319] width 900 height 349
click at [1215, 575] on icon "Open customer support" at bounding box center [1211, 582] width 32 height 32
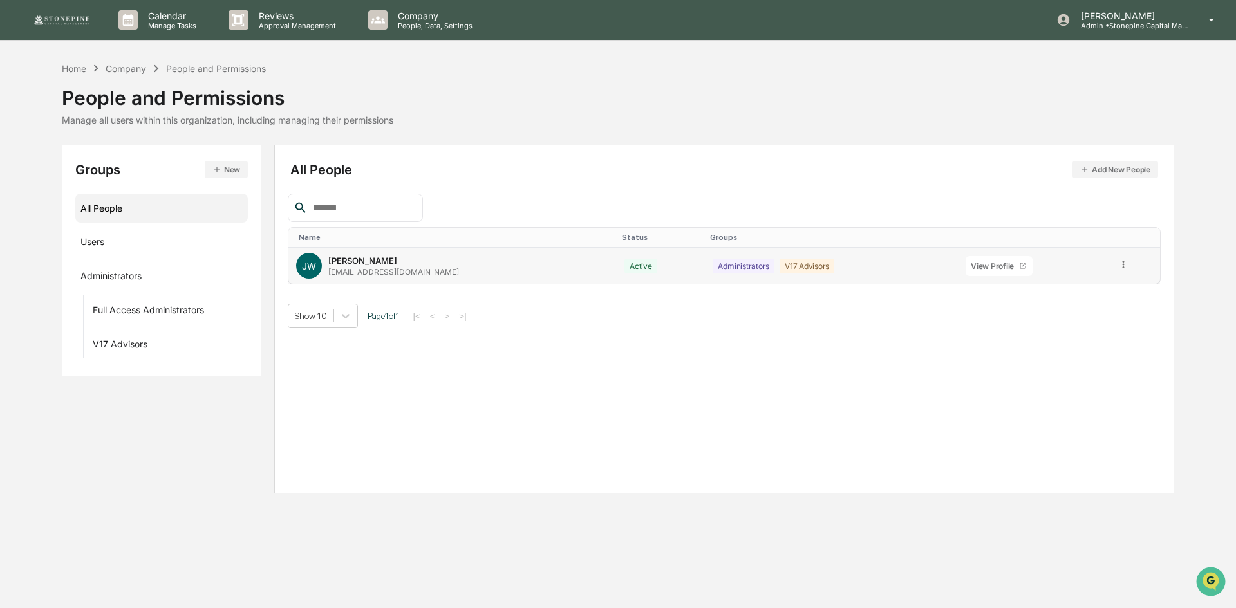
click at [992, 261] on div "View Profile" at bounding box center [995, 266] width 48 height 10
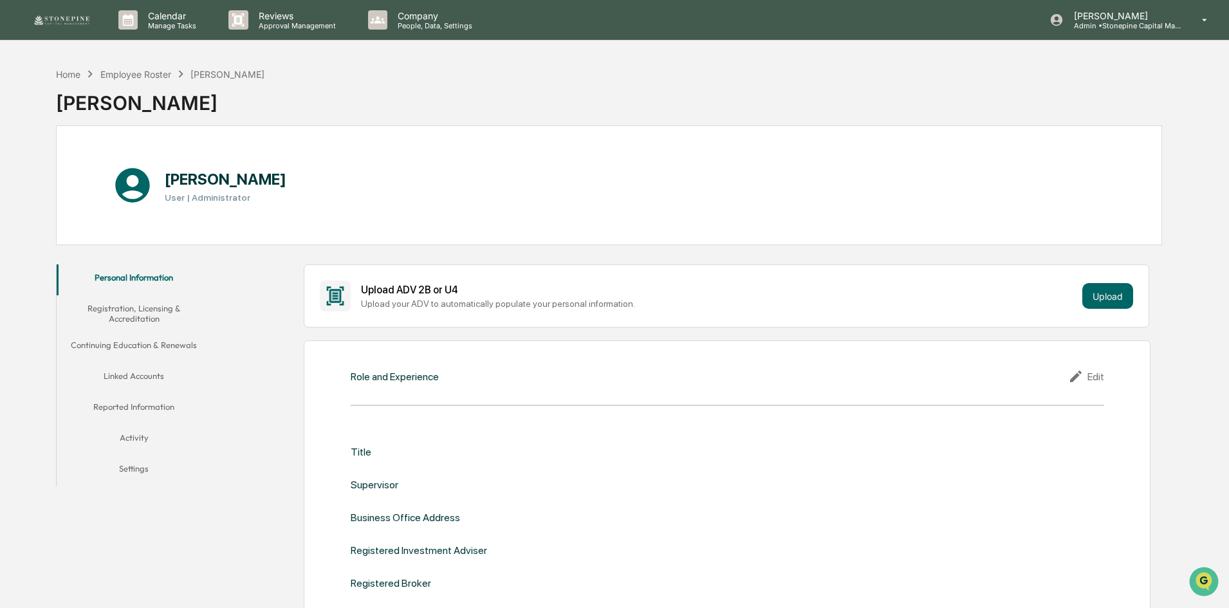
click at [167, 306] on button "Registration, Licensing & Accreditation" at bounding box center [134, 313] width 154 height 37
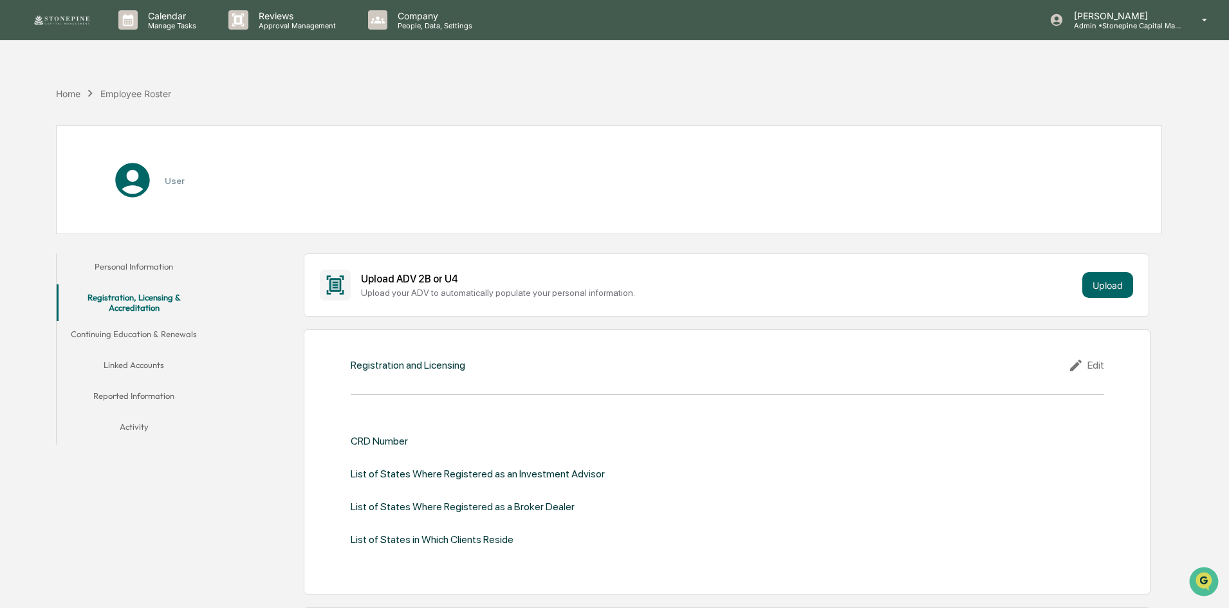
click at [169, 327] on div "Personal Information Registration, Licensing & Accreditation Continuing Educati…" at bounding box center [134, 349] width 154 height 191
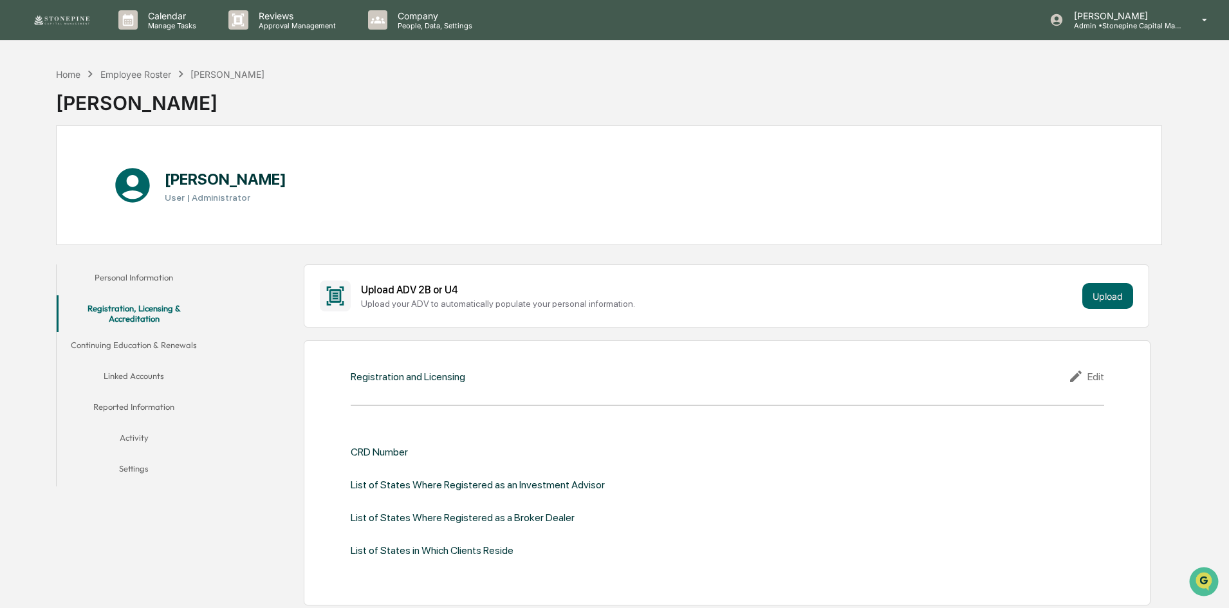
click at [172, 338] on button "Continuing Education & Renewals" at bounding box center [134, 347] width 154 height 31
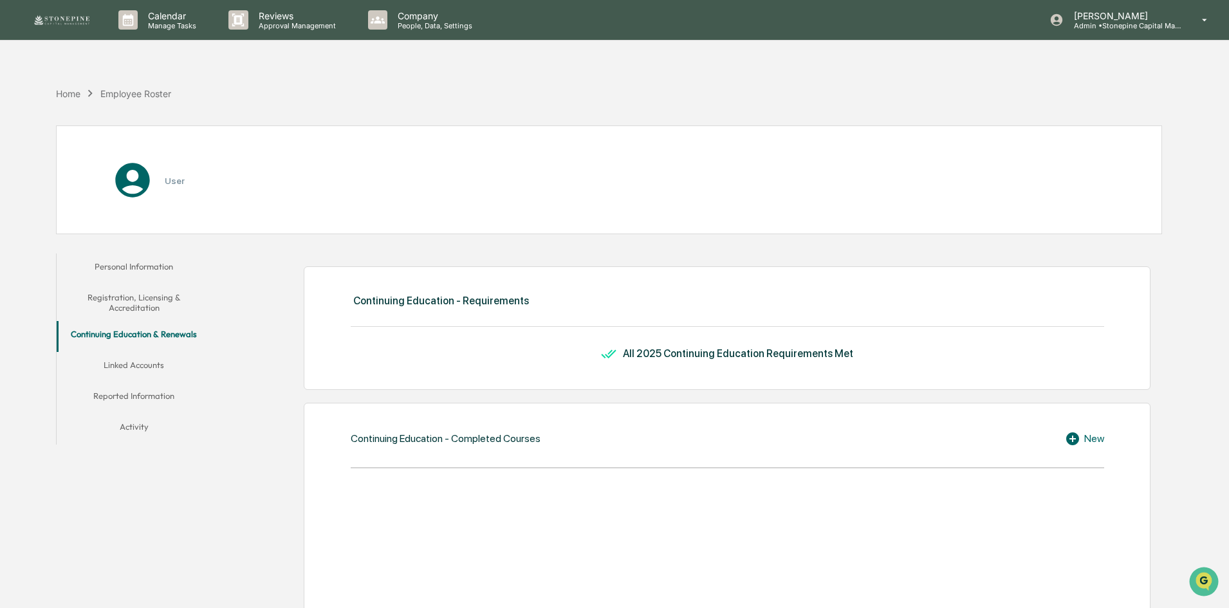
click at [162, 360] on button "Linked Accounts" at bounding box center [134, 367] width 154 height 31
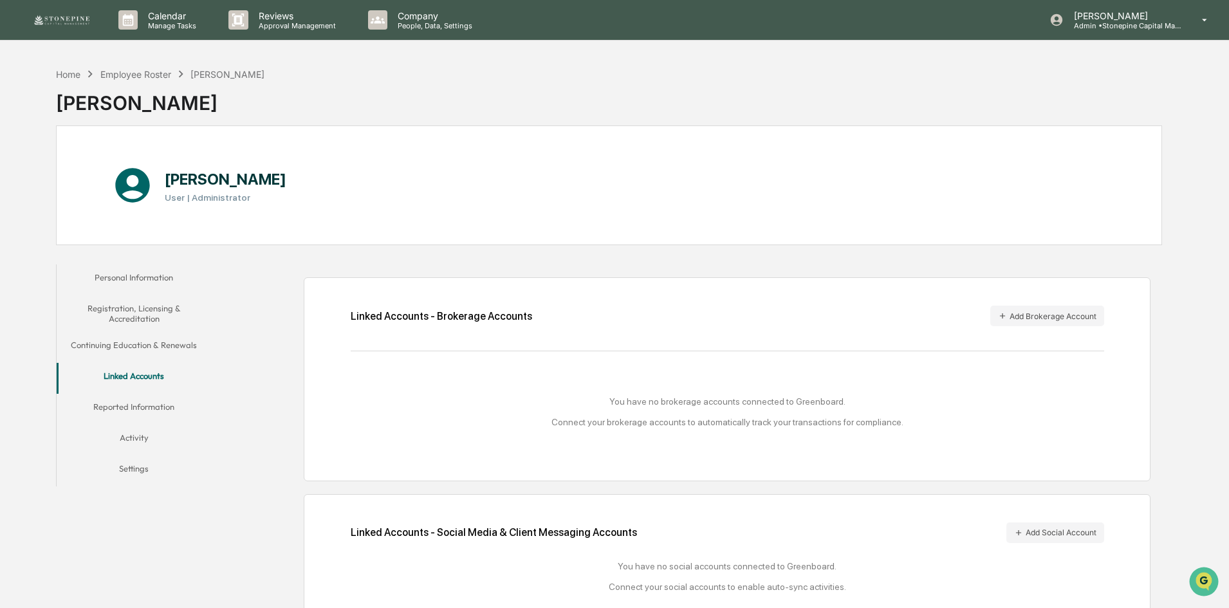
scroll to position [61, 0]
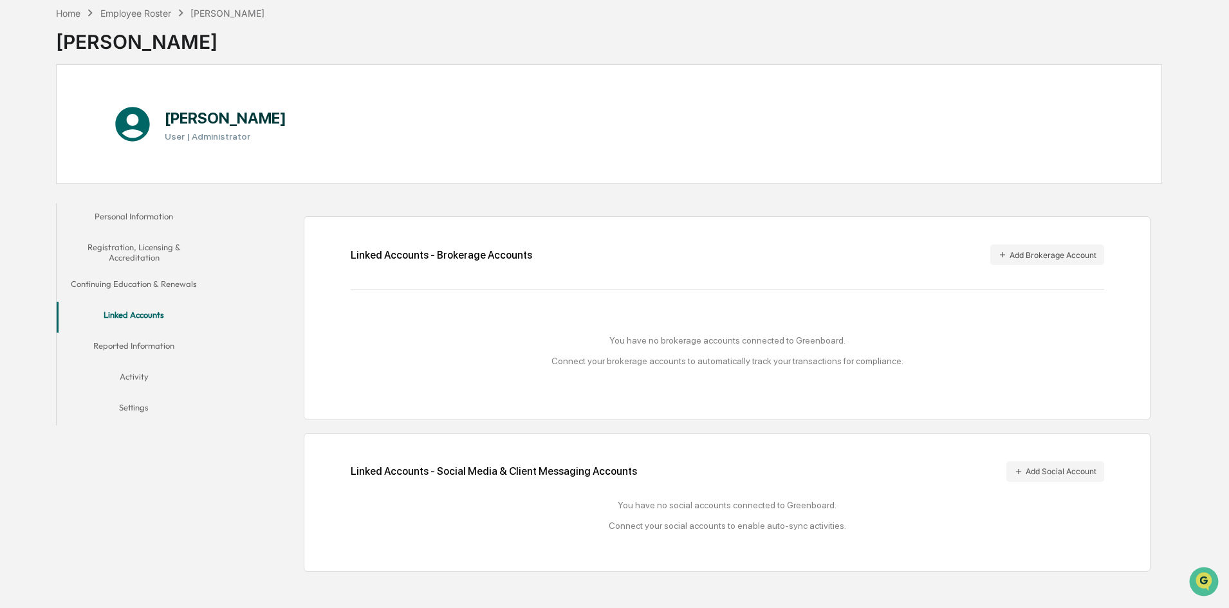
click at [161, 347] on button "Reported Information" at bounding box center [134, 348] width 154 height 31
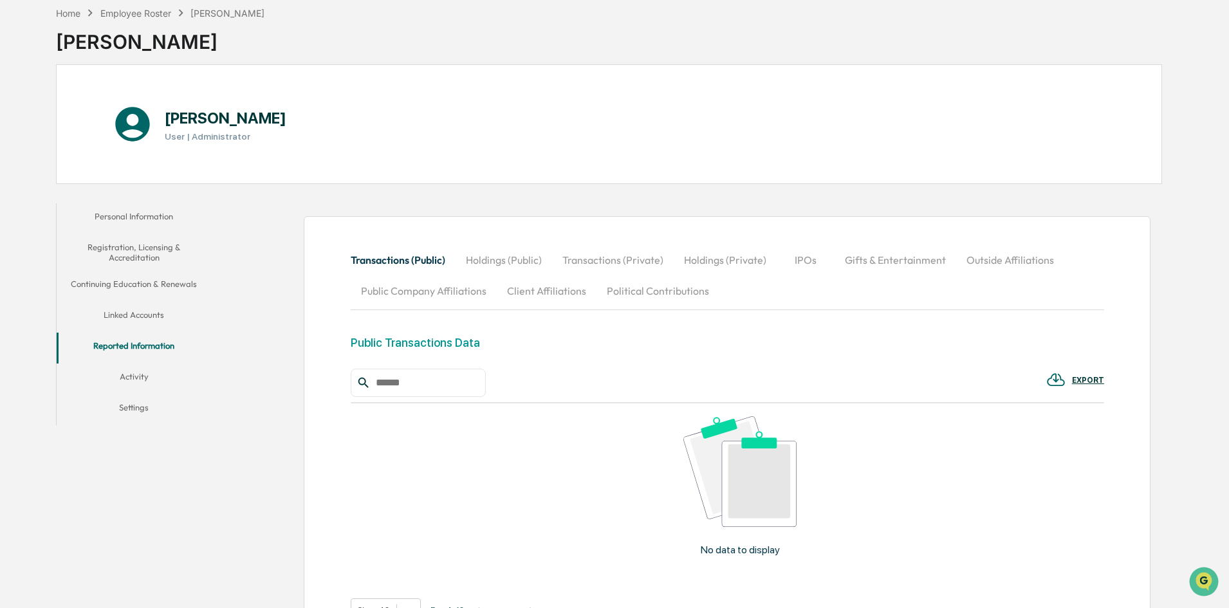
click at [147, 366] on button "Activity" at bounding box center [134, 379] width 154 height 31
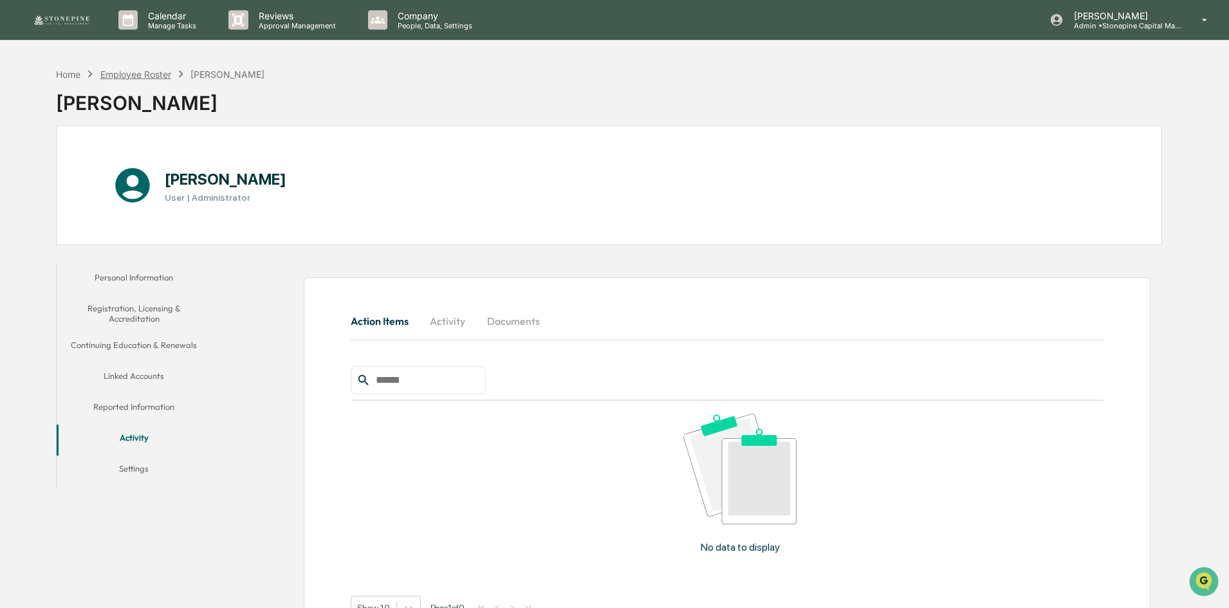
click at [147, 71] on div "Employee Roster" at bounding box center [135, 74] width 71 height 11
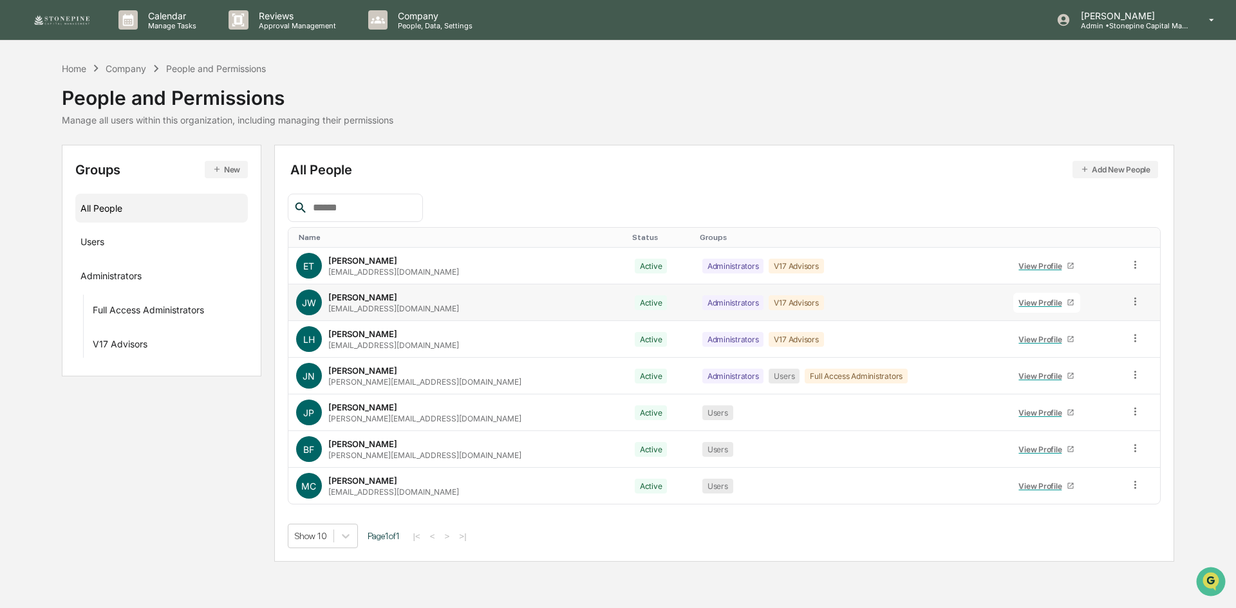
click at [1129, 304] on icon at bounding box center [1135, 301] width 12 height 12
click at [1115, 317] on div "Groups & Permissions" at bounding box center [1077, 322] width 107 height 15
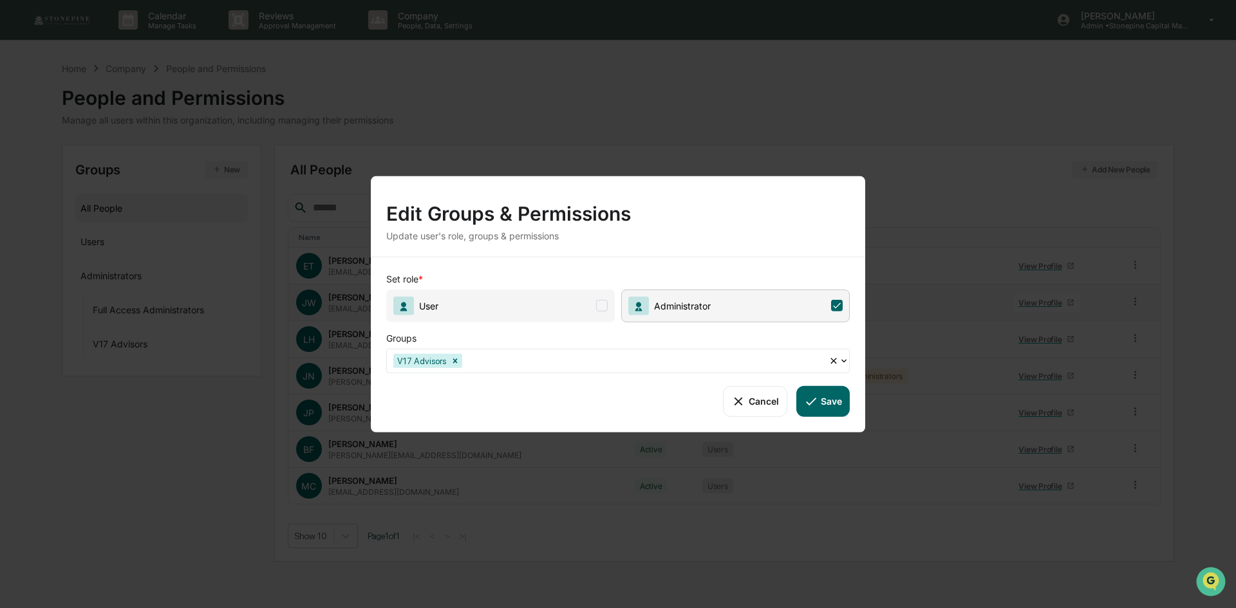
click at [761, 394] on button "Cancel" at bounding box center [755, 401] width 64 height 31
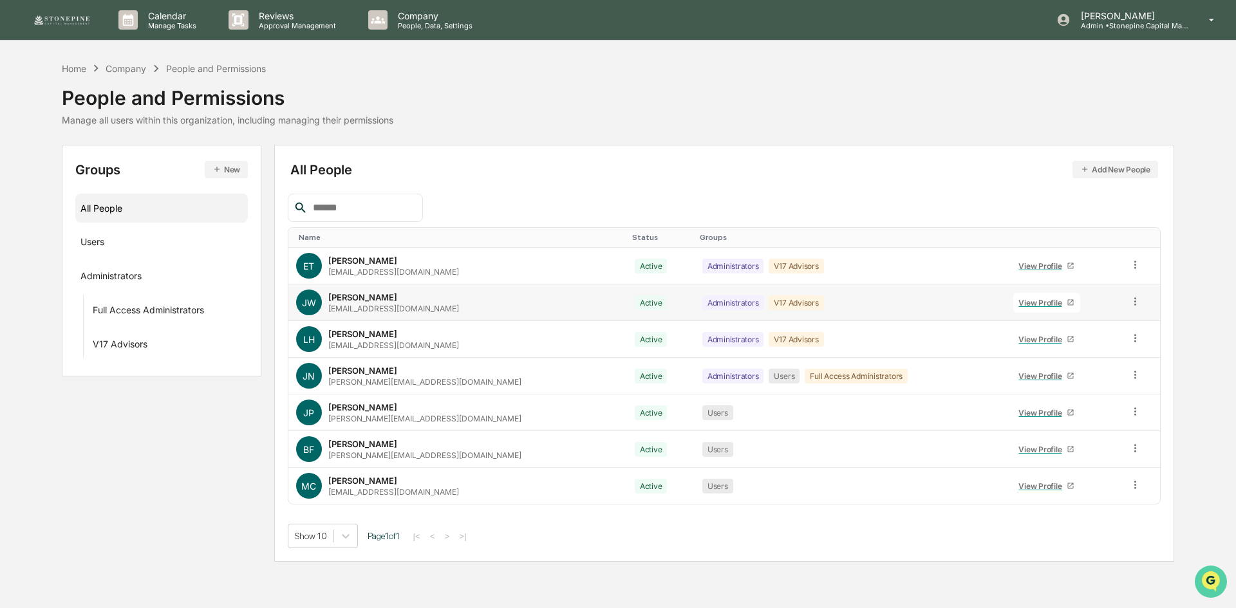
click at [1207, 580] on img "Open customer support" at bounding box center [1211, 582] width 32 height 26
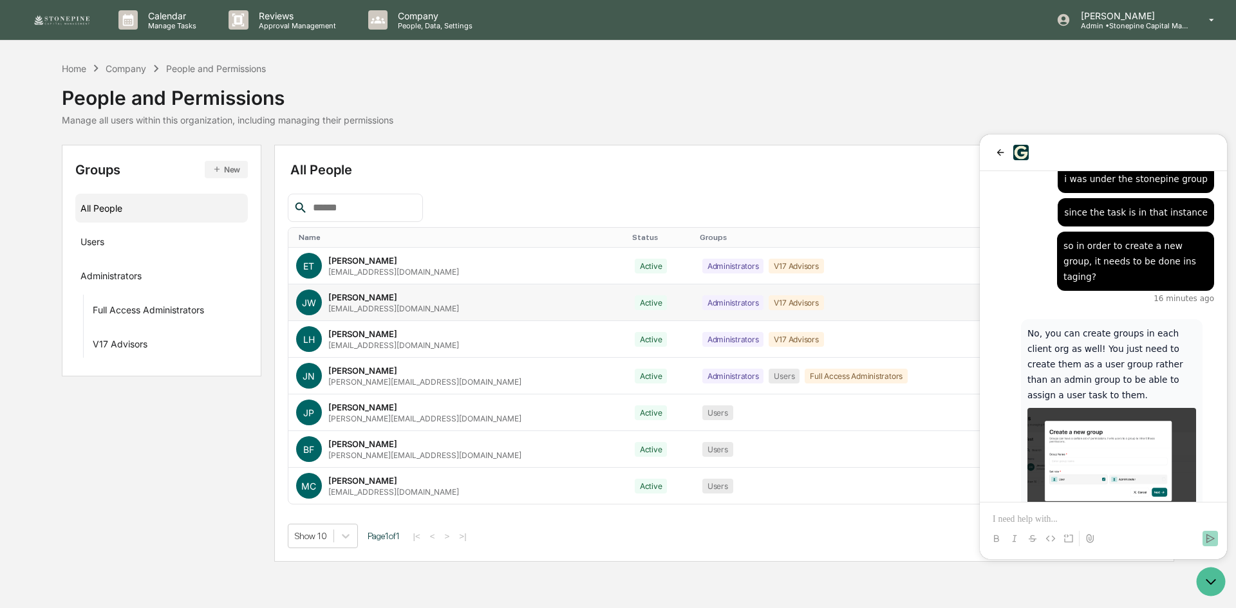
click at [1128, 516] on p at bounding box center [1102, 519] width 221 height 13
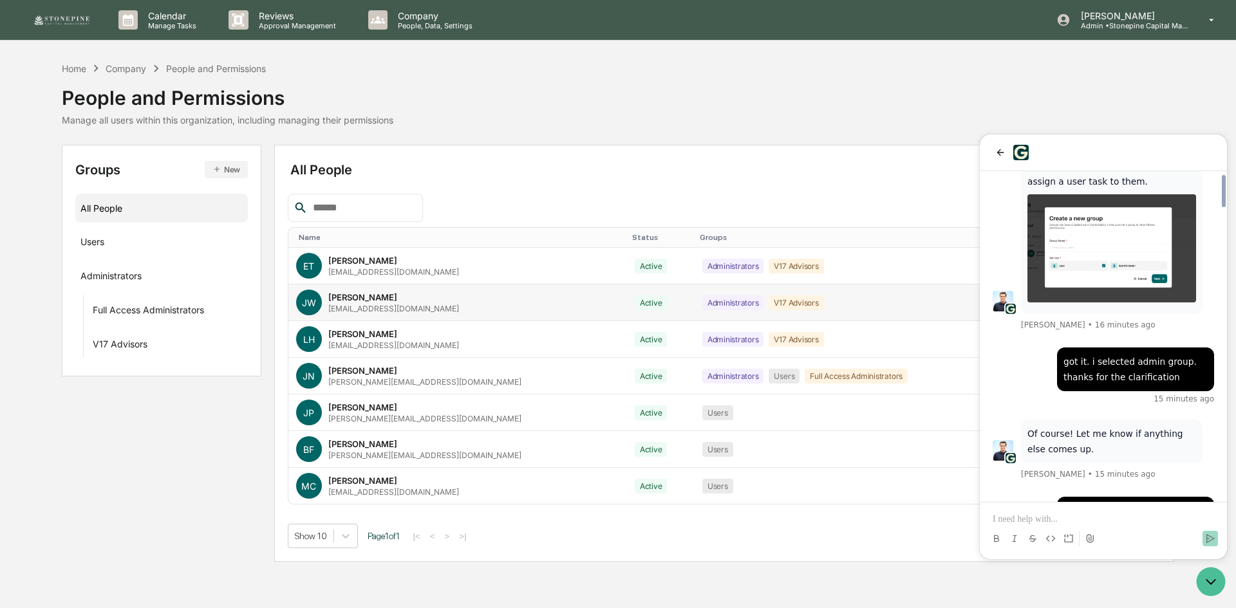
scroll to position [3042, 0]
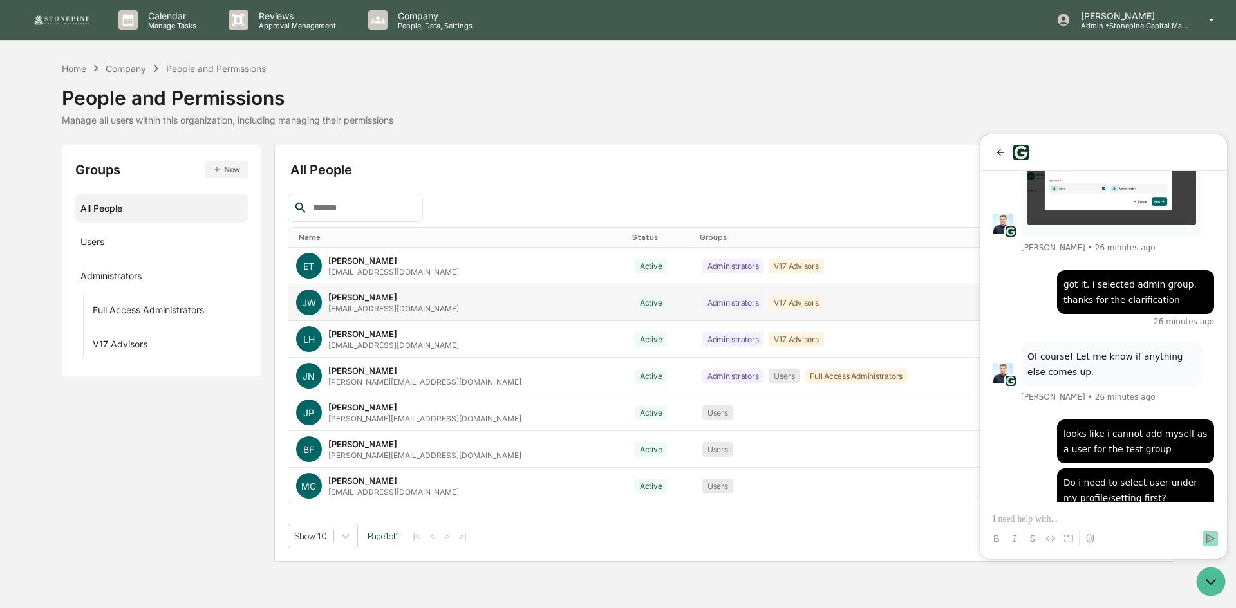
click at [433, 95] on div "Home Company People and Permissions People and Permissions Manage all users wit…" at bounding box center [618, 93] width 1112 height 64
click at [219, 524] on div "Groups New All People Users Administrators Full Access Administrators V17 Advis…" at bounding box center [618, 353] width 1112 height 417
